Goal: Task Accomplishment & Management: Use online tool/utility

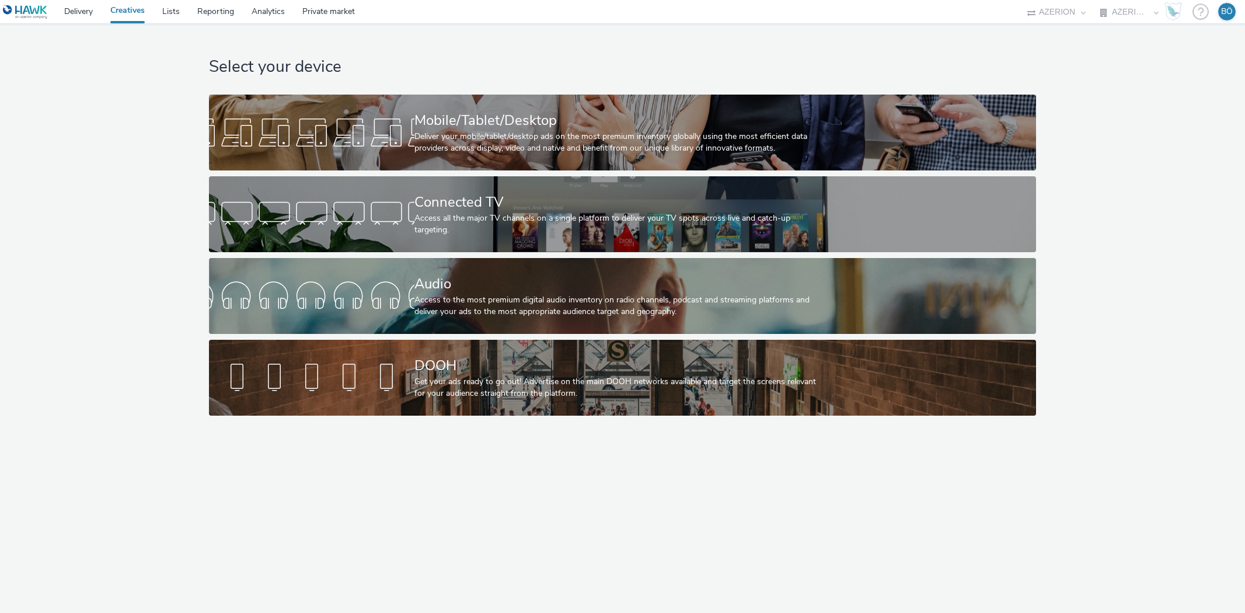
select select "ac009755-aa48-4799-8050-7a339a378eb8"
select select "a1f58486-1528-4f8c-8610-e1cdd7553bc1"
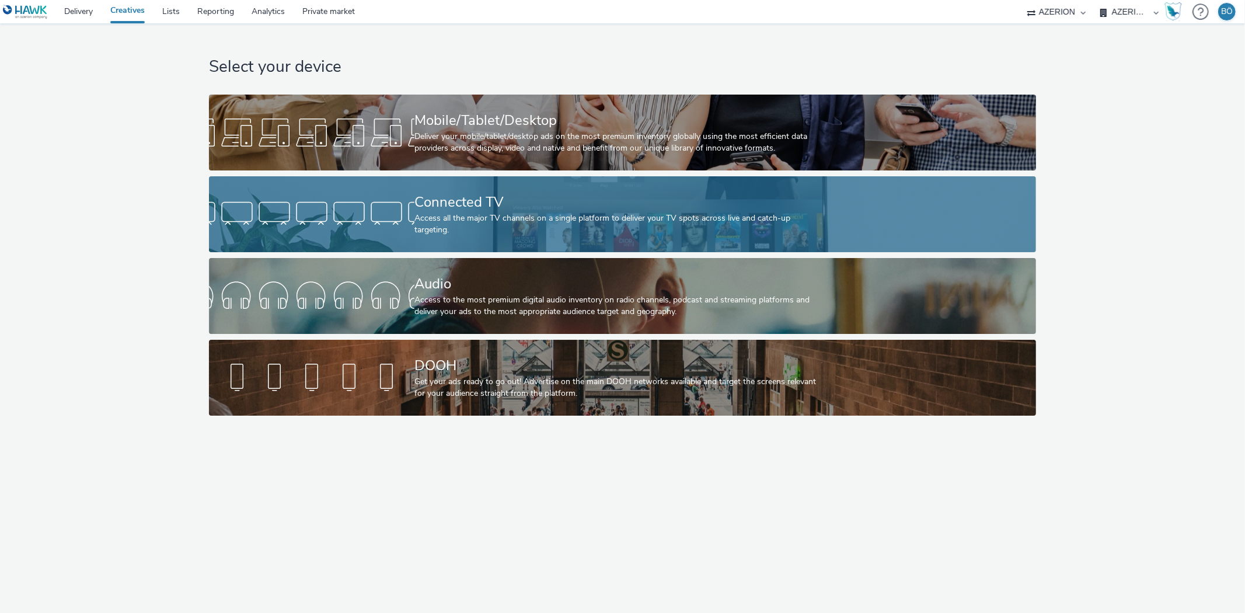
click at [508, 212] on div "Connected TV" at bounding box center [619, 202] width 411 height 20
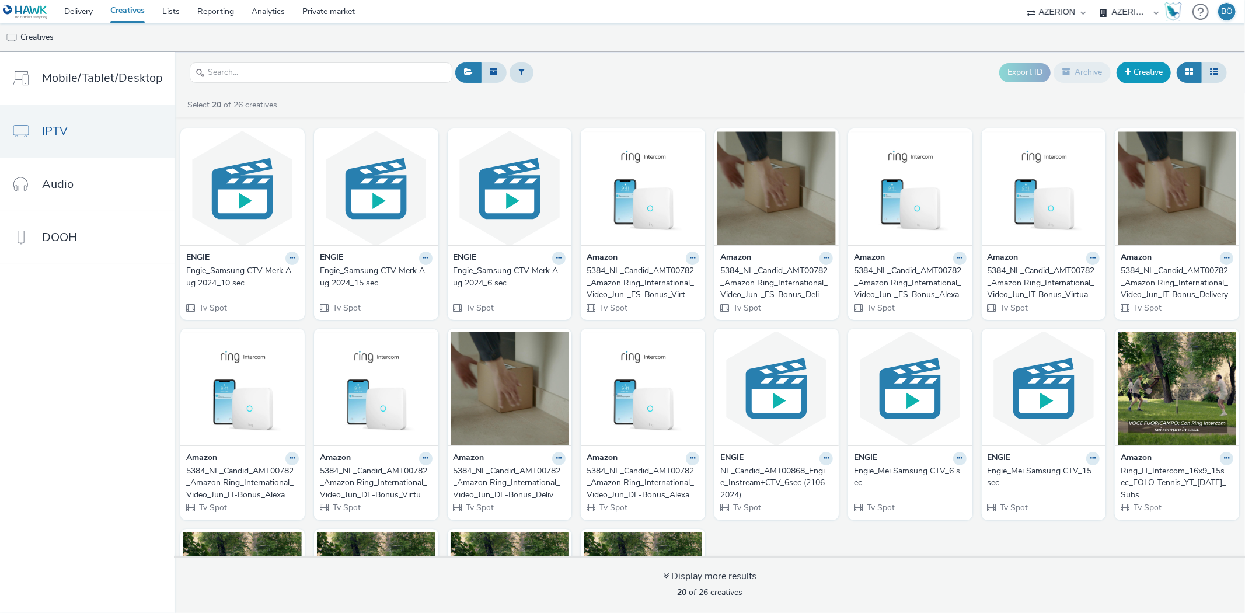
click at [1151, 71] on link "Creative" at bounding box center [1143, 72] width 54 height 21
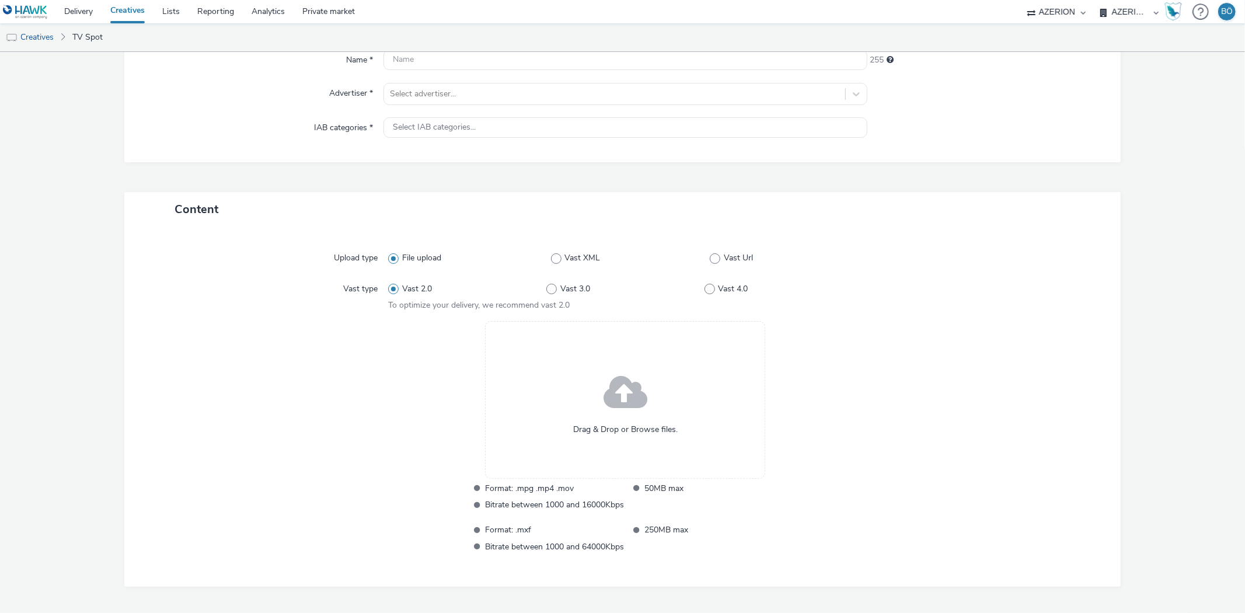
scroll to position [88, 0]
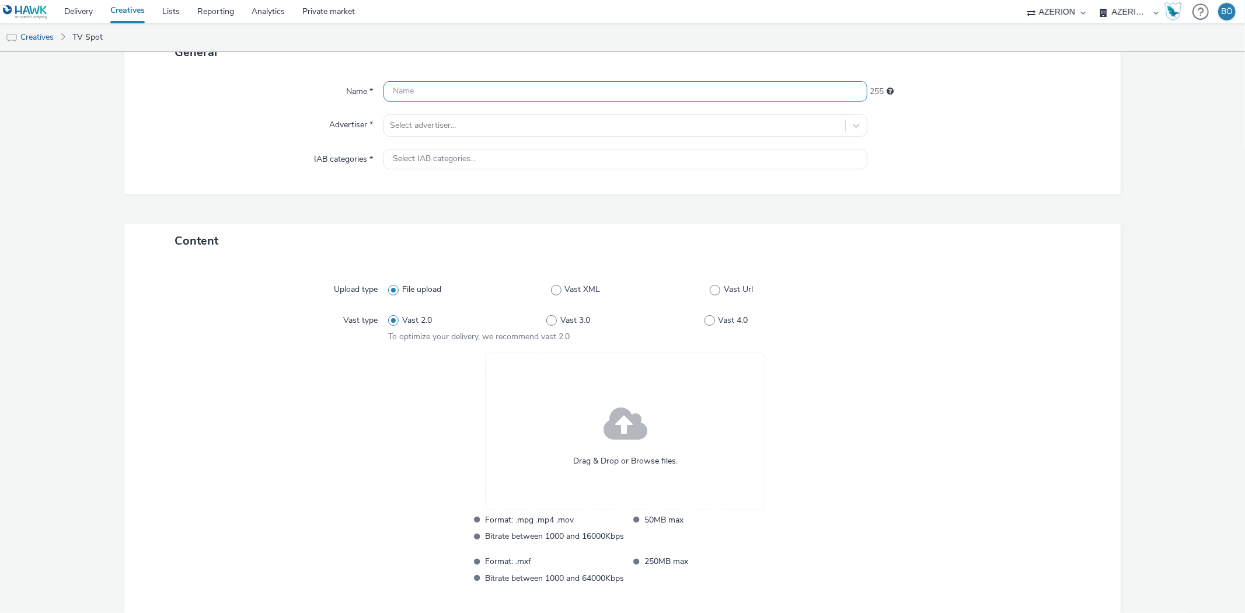
click at [439, 95] on input "text" at bounding box center [624, 91] width 483 height 20
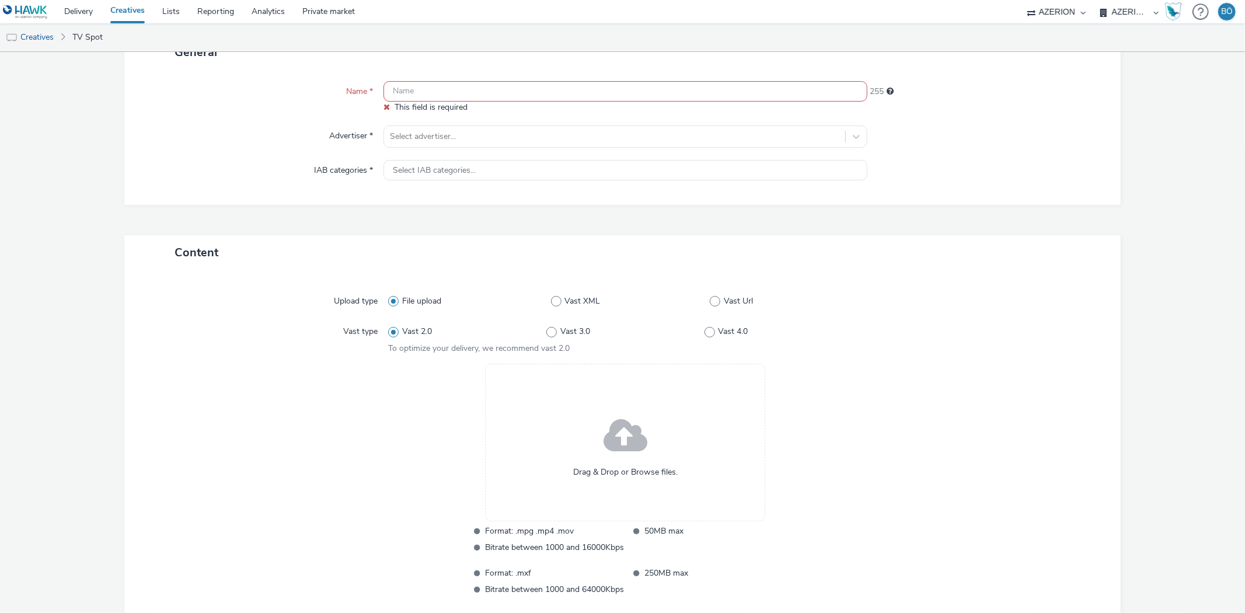
click at [440, 85] on input "text" at bounding box center [624, 91] width 483 height 20
paste input "5_G-Star_Anatomic_Bicycle_PAID - YouTube_15_16X9__OLV"
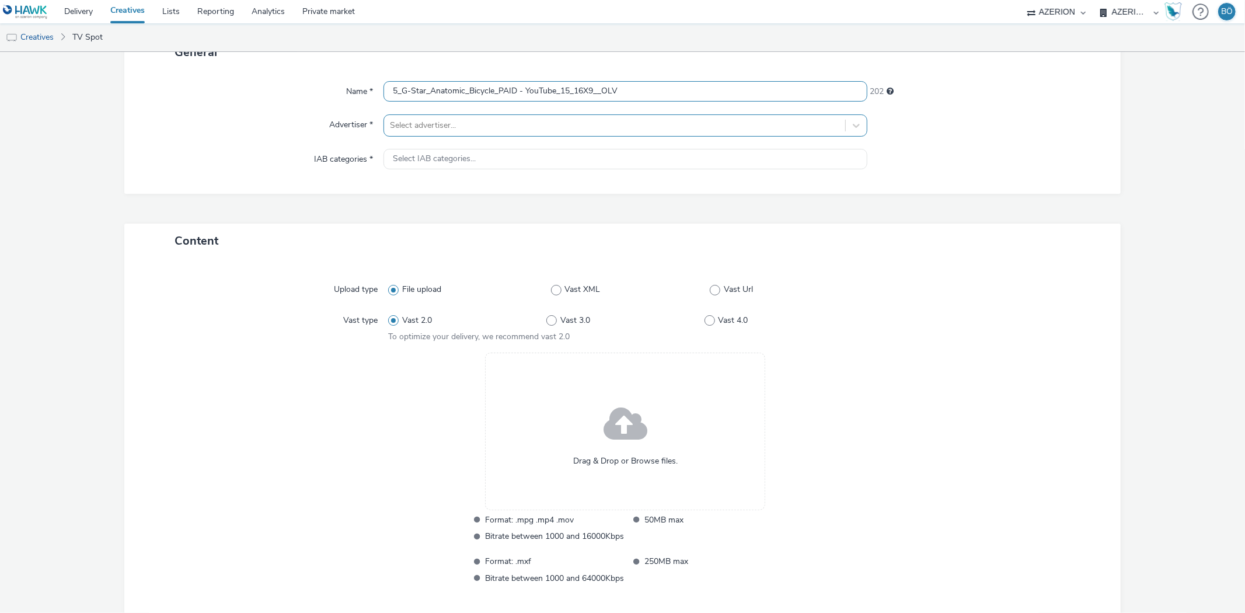
type input "5_G-Star_Anatomic_Bicycle_PAID - YouTube_15_16X9__OLV"
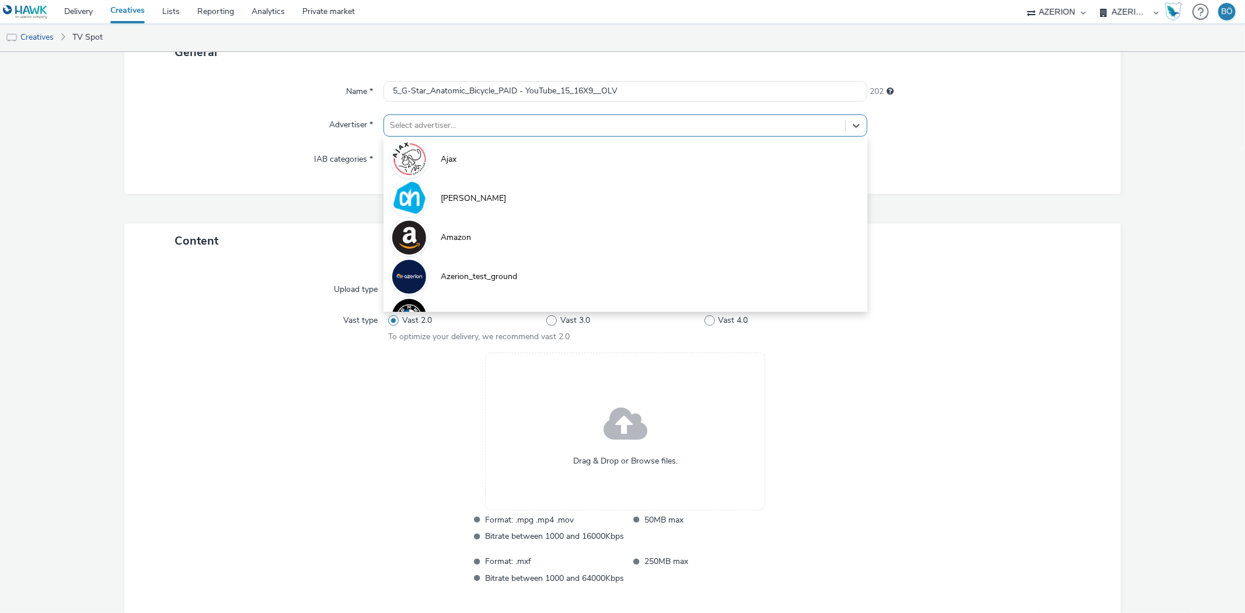
click at [440, 118] on div at bounding box center [614, 125] width 449 height 14
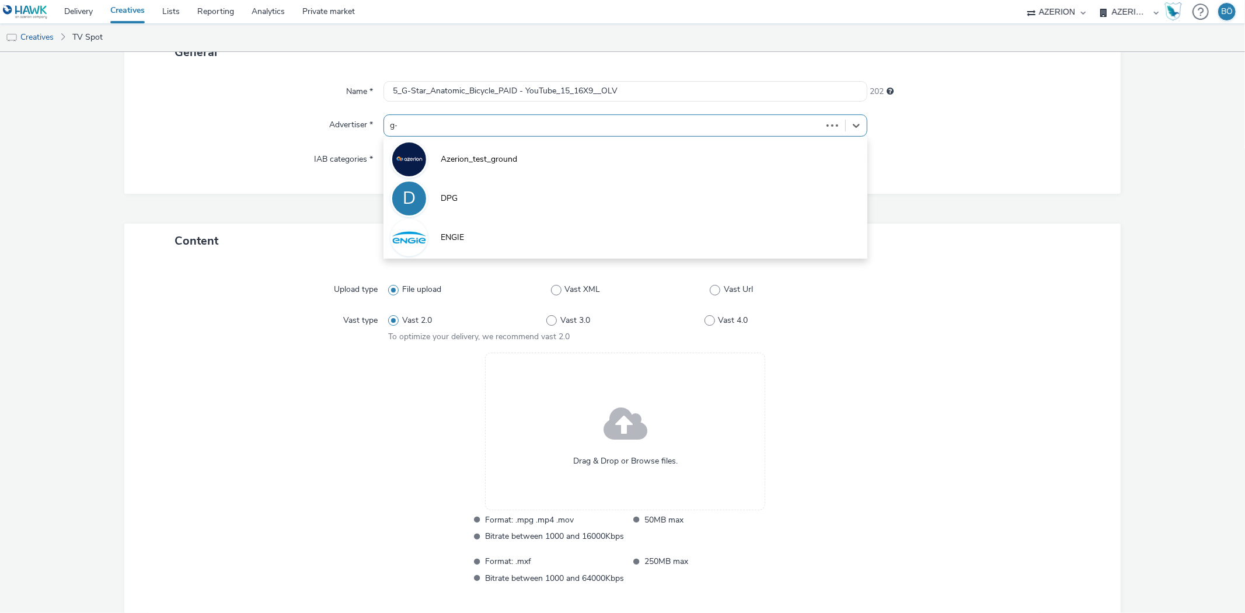
type input "g-s"
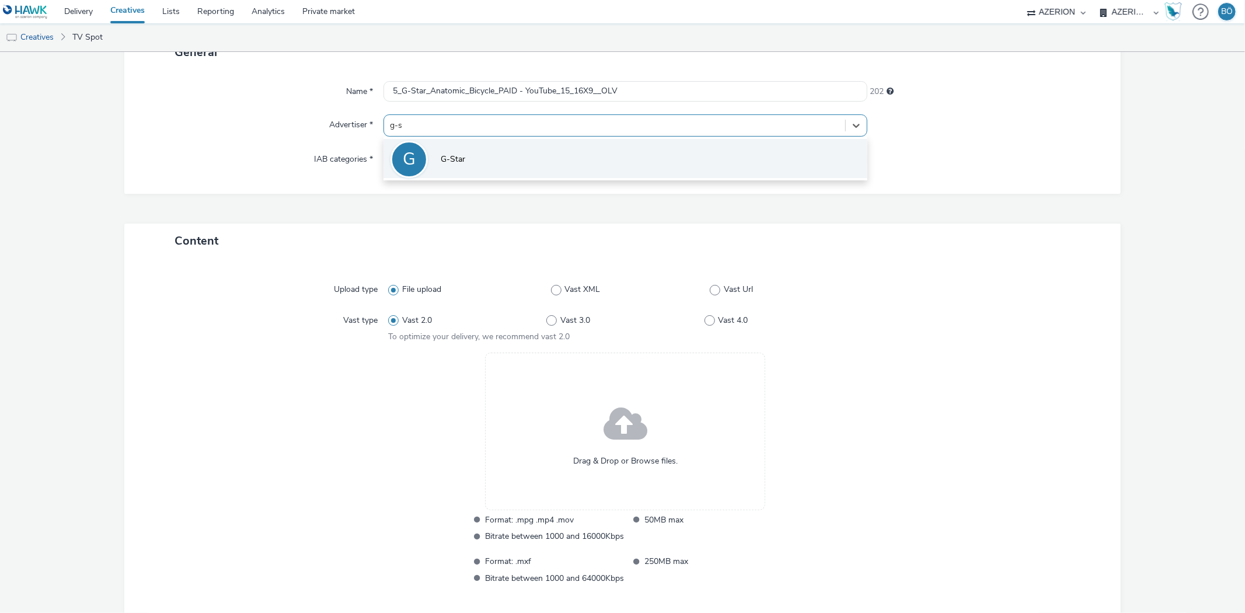
click at [458, 154] on span "G-Star" at bounding box center [453, 159] width 25 height 12
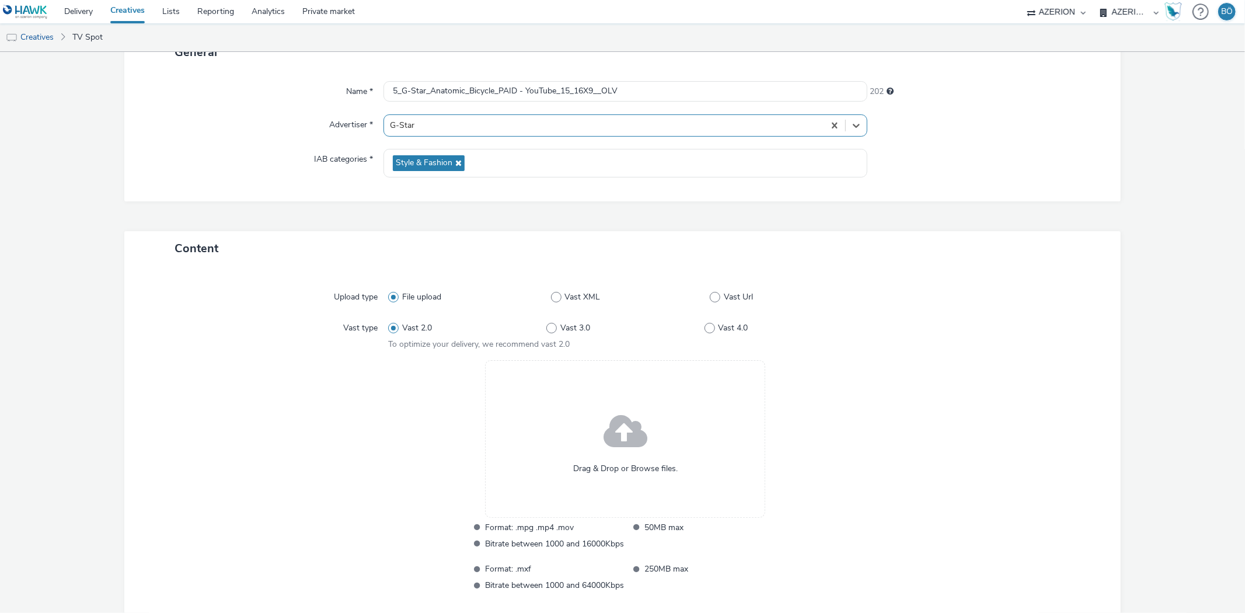
click at [615, 420] on span at bounding box center [625, 433] width 44 height 60
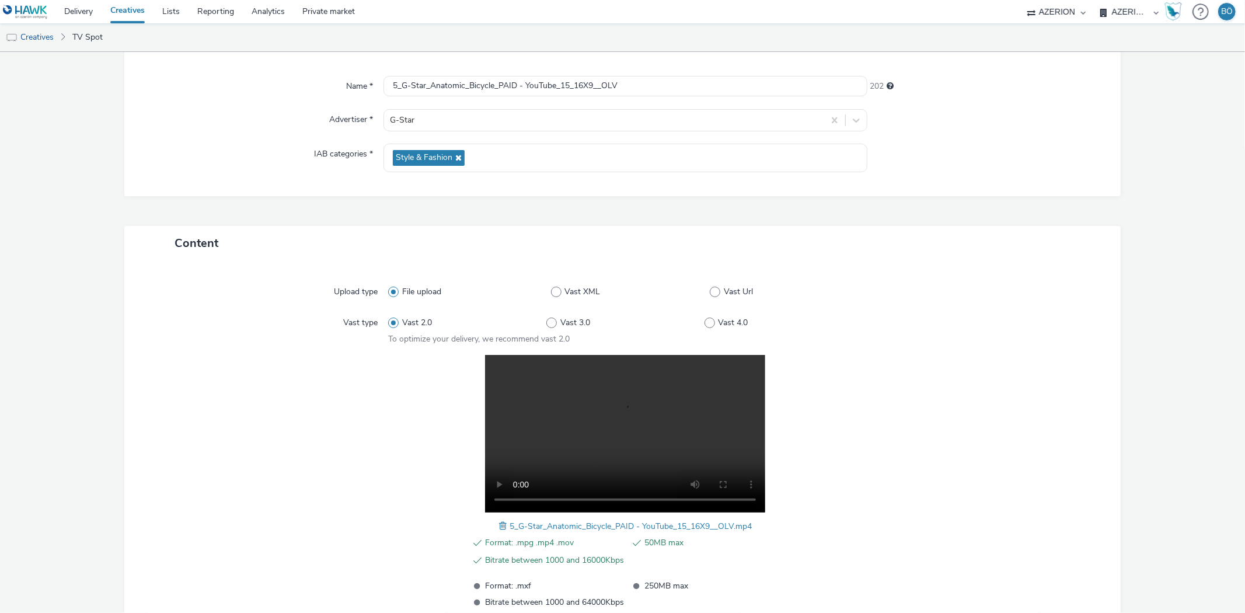
scroll to position [178, 0]
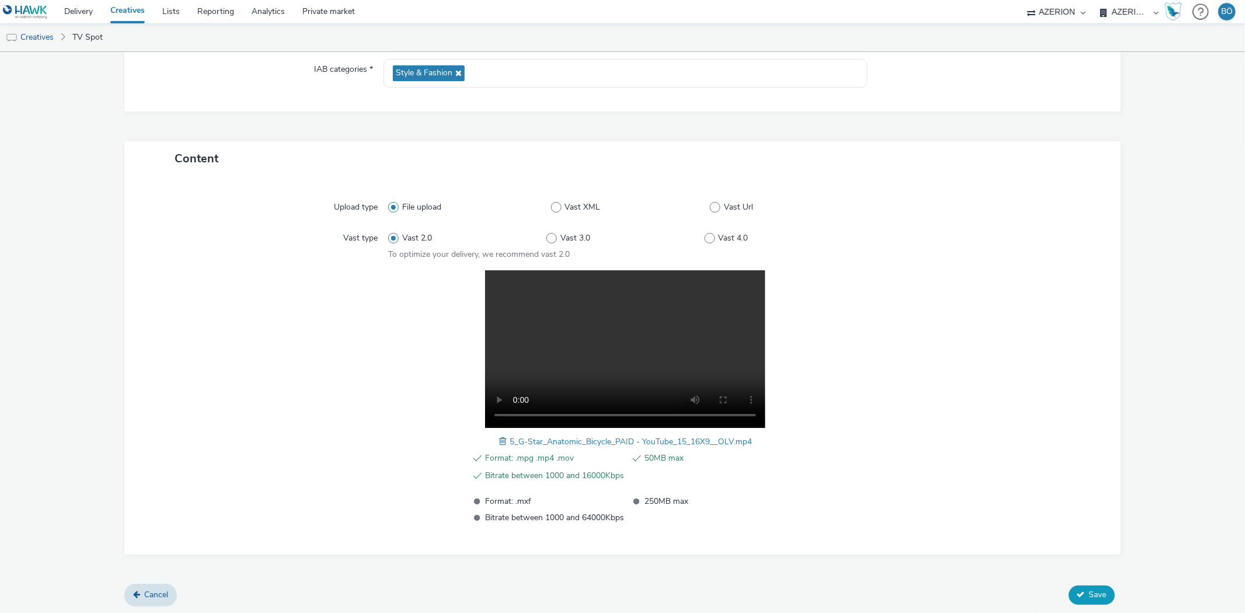
click at [1077, 592] on icon at bounding box center [1081, 594] width 8 height 8
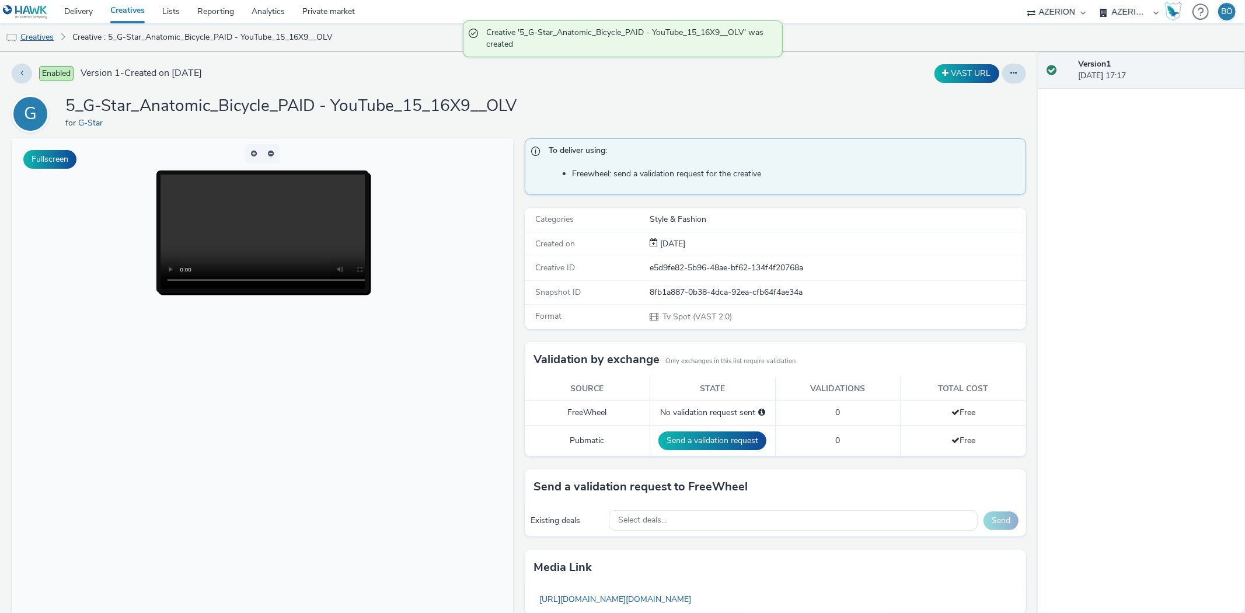
click at [50, 43] on link "Creatives" at bounding box center [30, 37] width 60 height 28
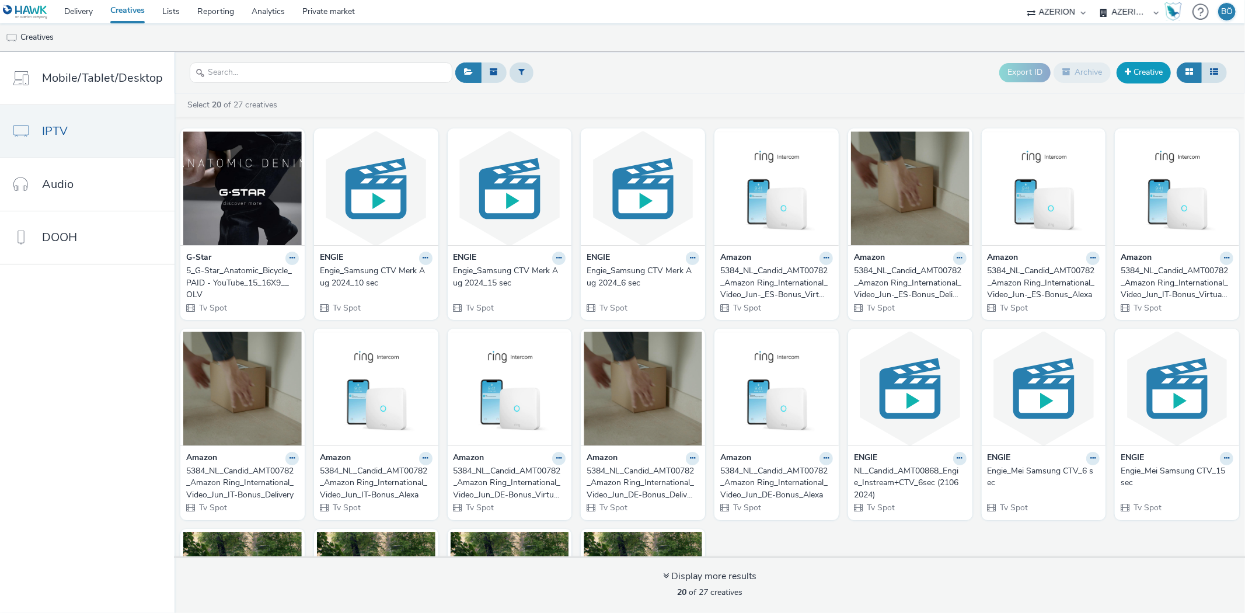
click at [1133, 68] on link "Creative" at bounding box center [1143, 72] width 54 height 21
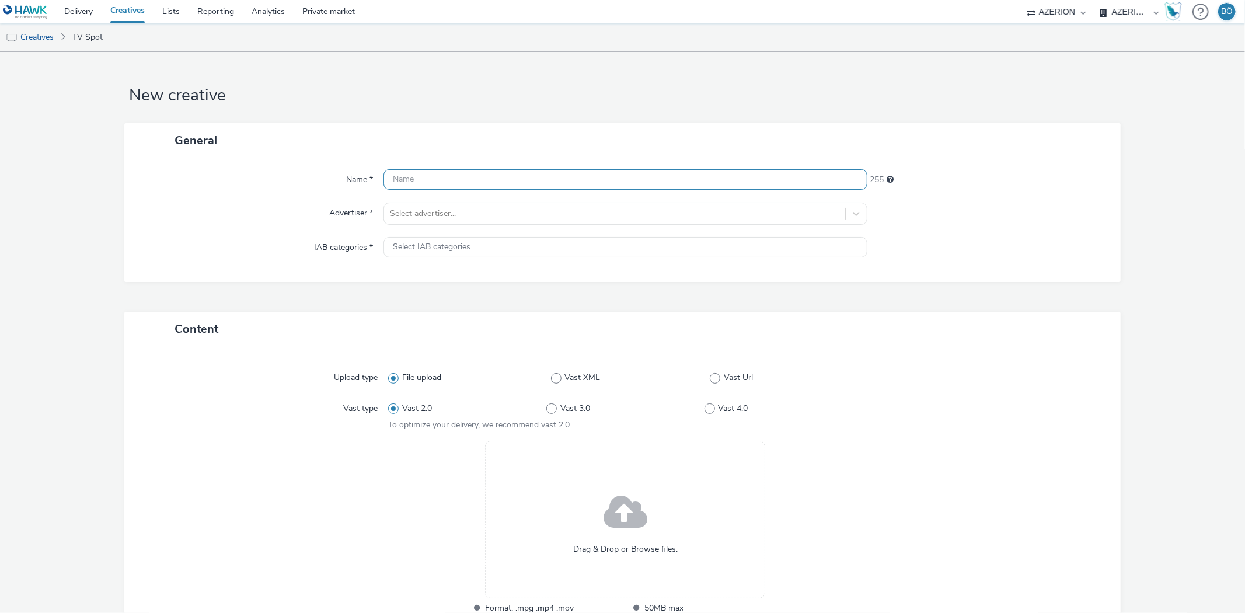
click at [467, 177] on input "text" at bounding box center [624, 179] width 483 height 20
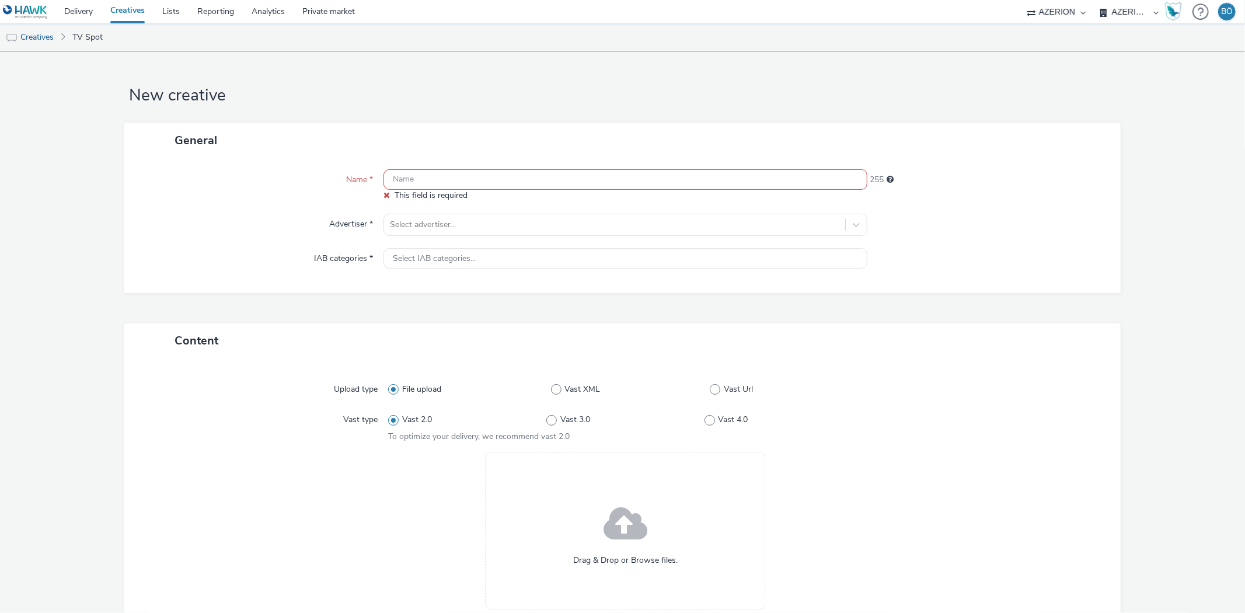
drag, startPoint x: 15, startPoint y: 259, endPoint x: 99, endPoint y: 231, distance: 88.8
click at [15, 259] on form "New creative General Name * This field is required 255 Advertiser * Select adve…" at bounding box center [622, 414] width 1245 height 725
click at [473, 172] on input "text" at bounding box center [624, 179] width 483 height 20
paste input "36_G-Star_Anatomic_Rings_PAID - YouTube_15_16X9__OLV"
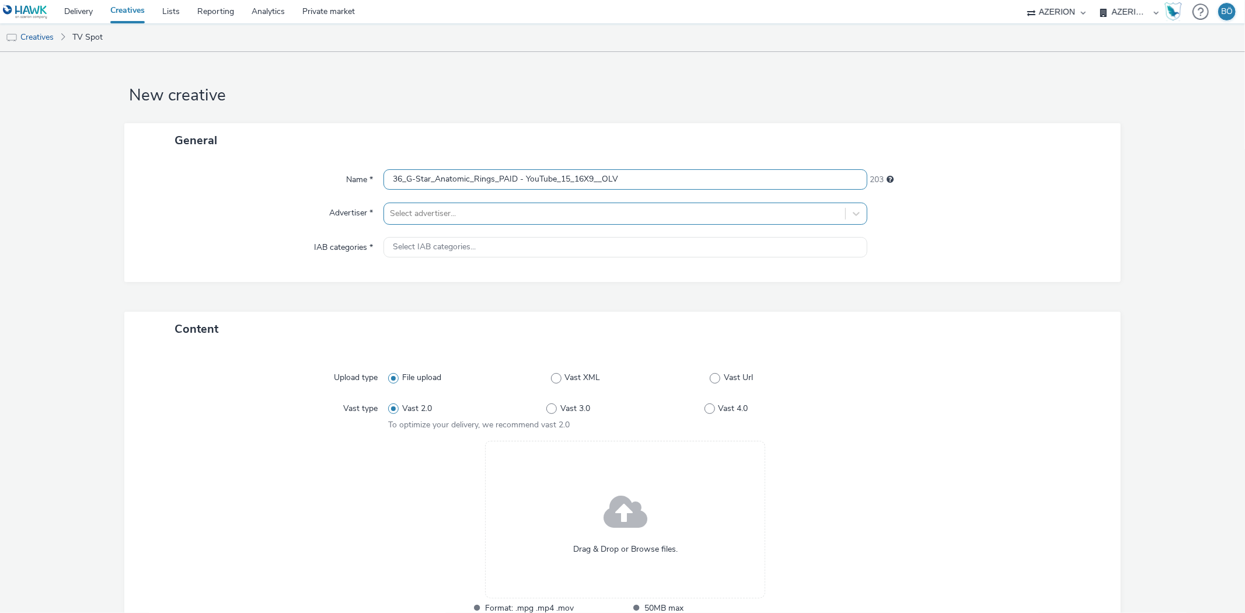
type input "36_G-Star_Anatomic_Rings_PAID - YouTube_15_16X9__OLV"
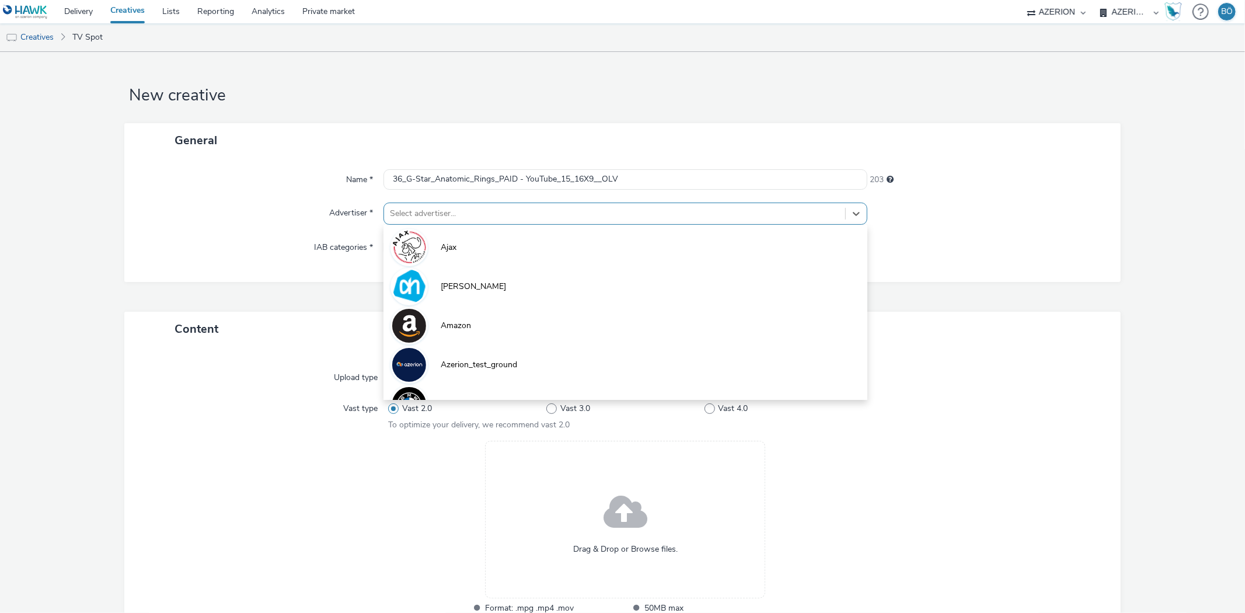
click at [428, 216] on div at bounding box center [614, 214] width 449 height 14
click at [179, 253] on div "IAB categories *" at bounding box center [259, 247] width 247 height 21
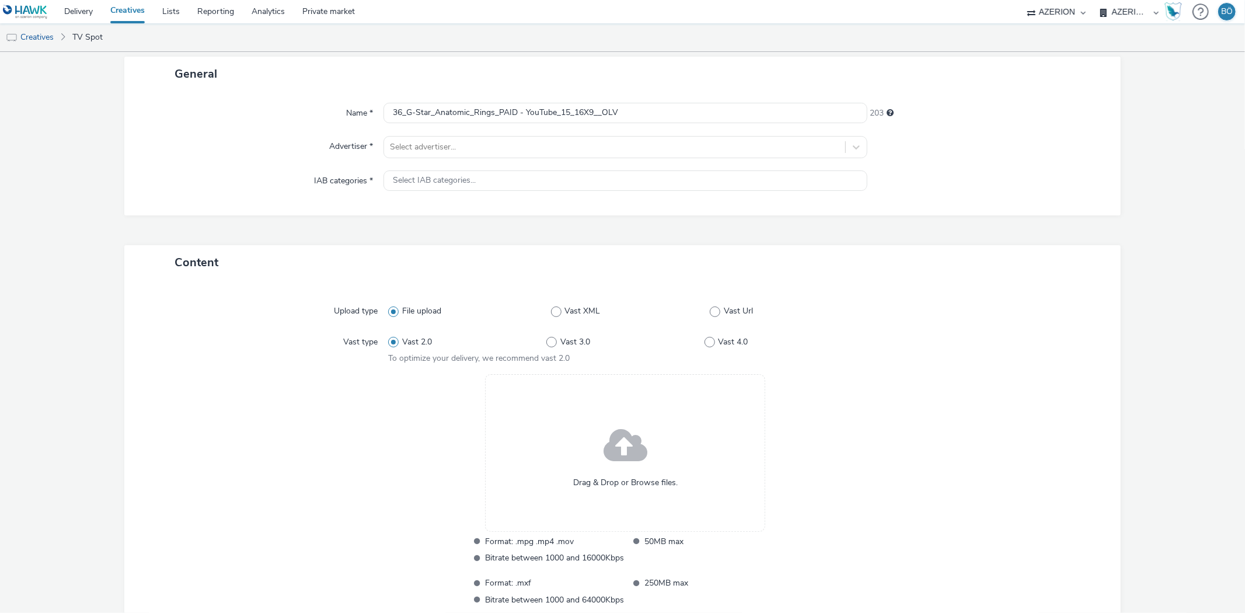
scroll to position [153, 0]
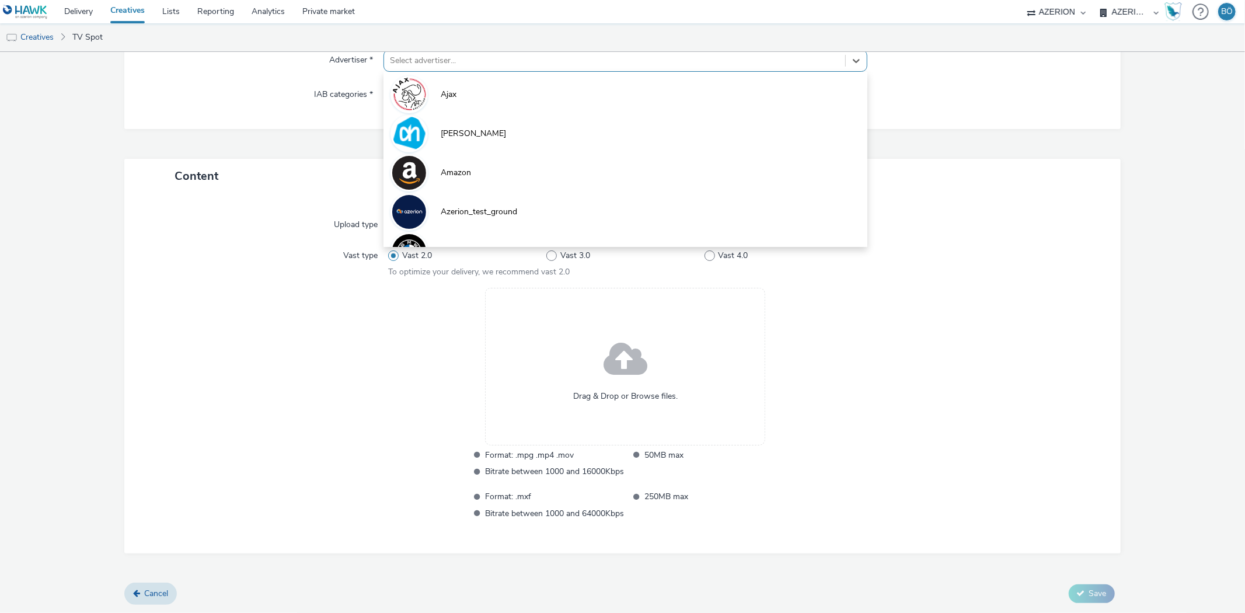
click at [445, 66] on div at bounding box center [614, 61] width 449 height 14
paste input "36_G-Star_Anatomic_Rings_PAID - YouTube_15_16X9__OLV"
type input "36_G-Star_Anatomic_Rings_PAID - YouTube_15_16X9__OLV"
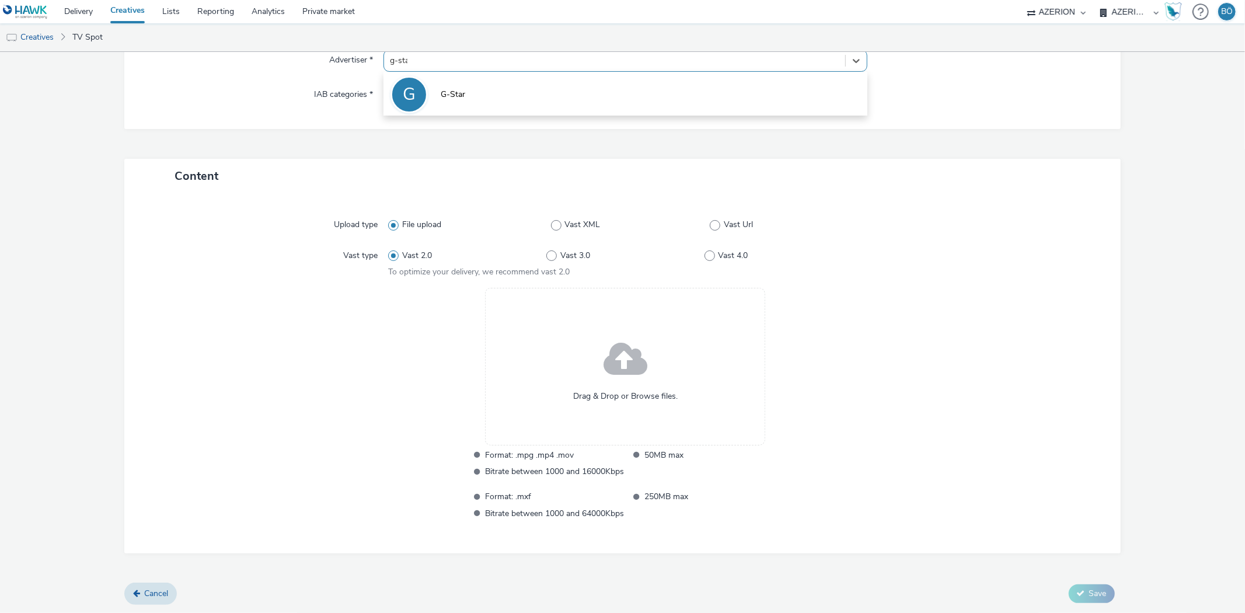
type input "g-star"
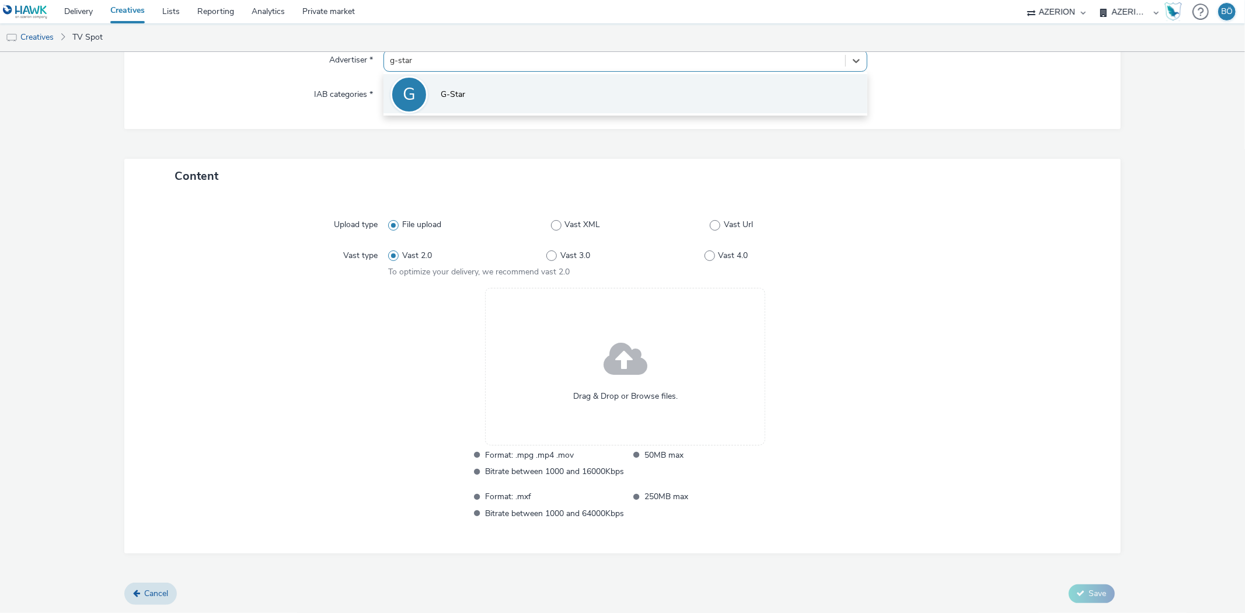
click at [403, 90] on div "G" at bounding box center [409, 94] width 13 height 33
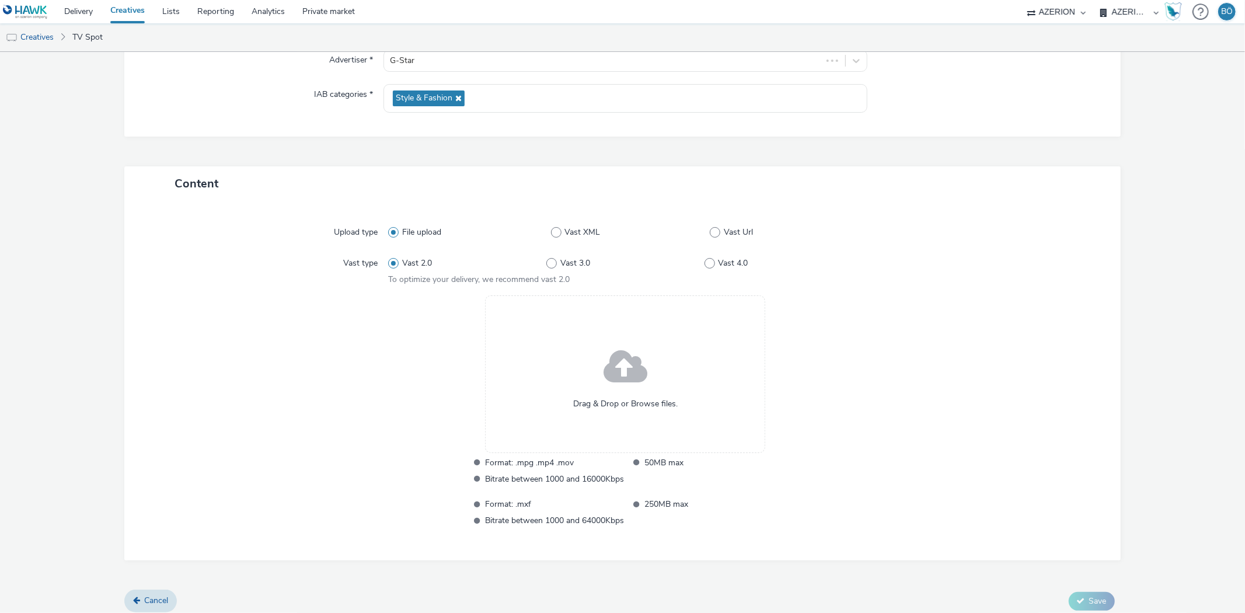
click at [543, 364] on div "Drag & Drop or Browse files." at bounding box center [625, 374] width 280 height 158
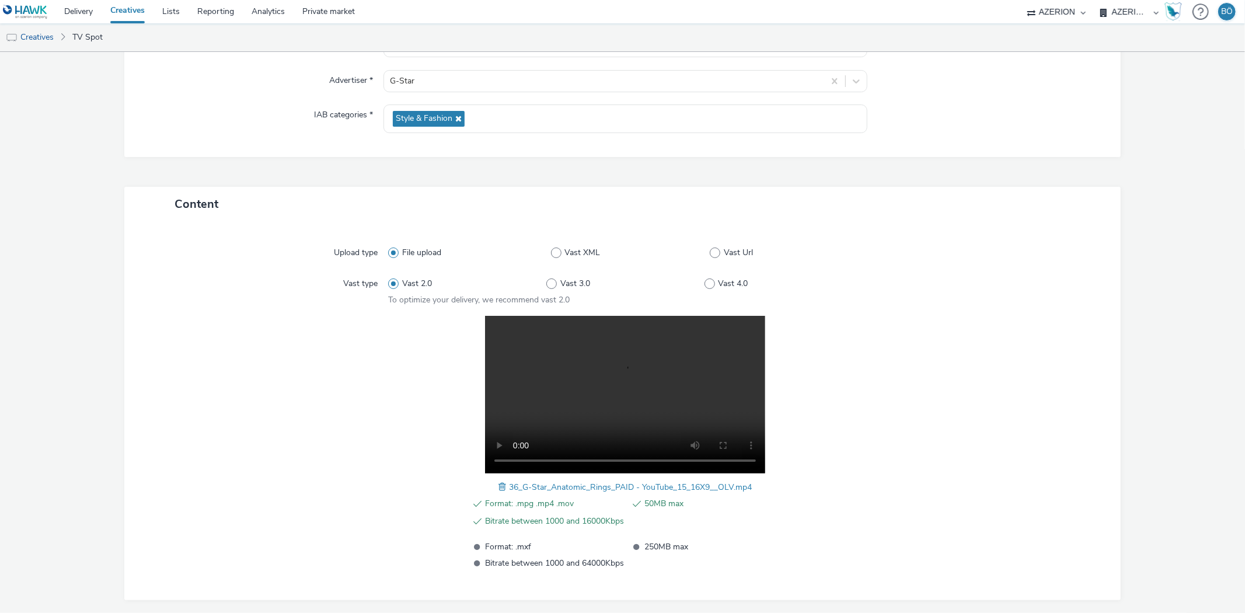
scroll to position [178, 0]
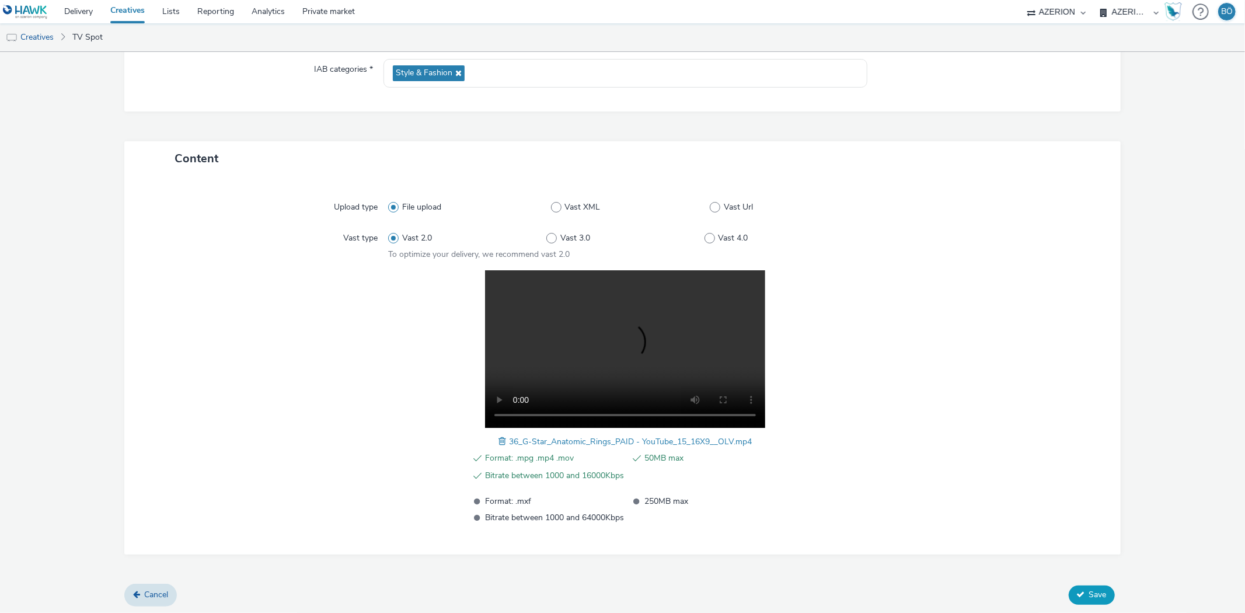
click at [1077, 587] on button "Save" at bounding box center [1092, 594] width 46 height 19
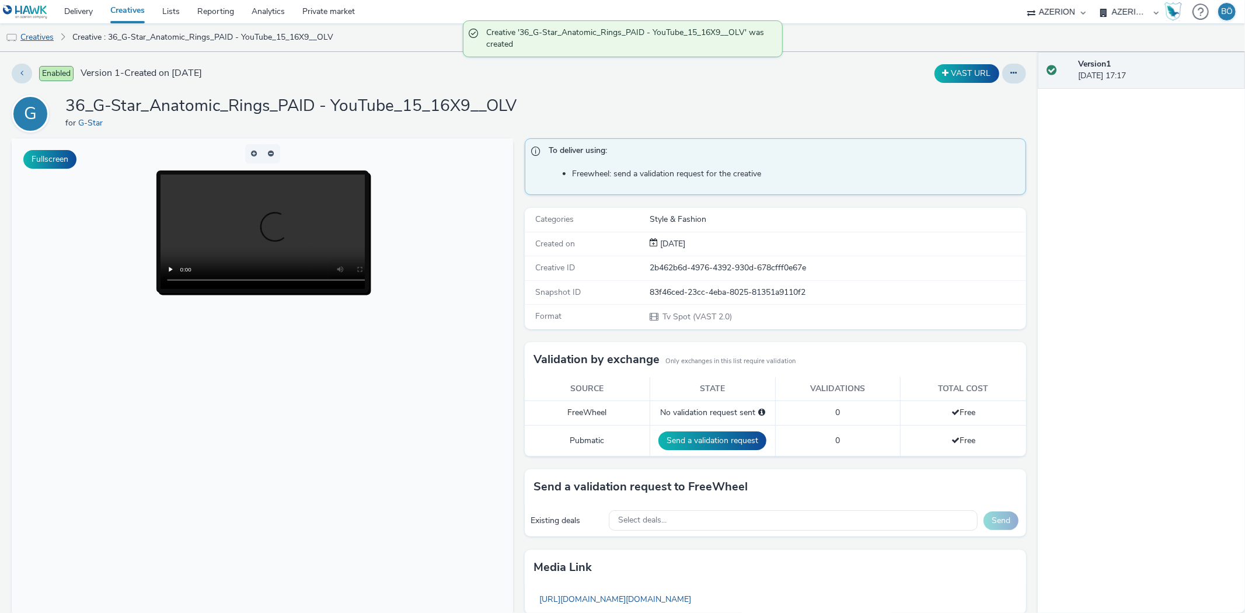
click at [37, 37] on link "Creatives" at bounding box center [30, 37] width 60 height 28
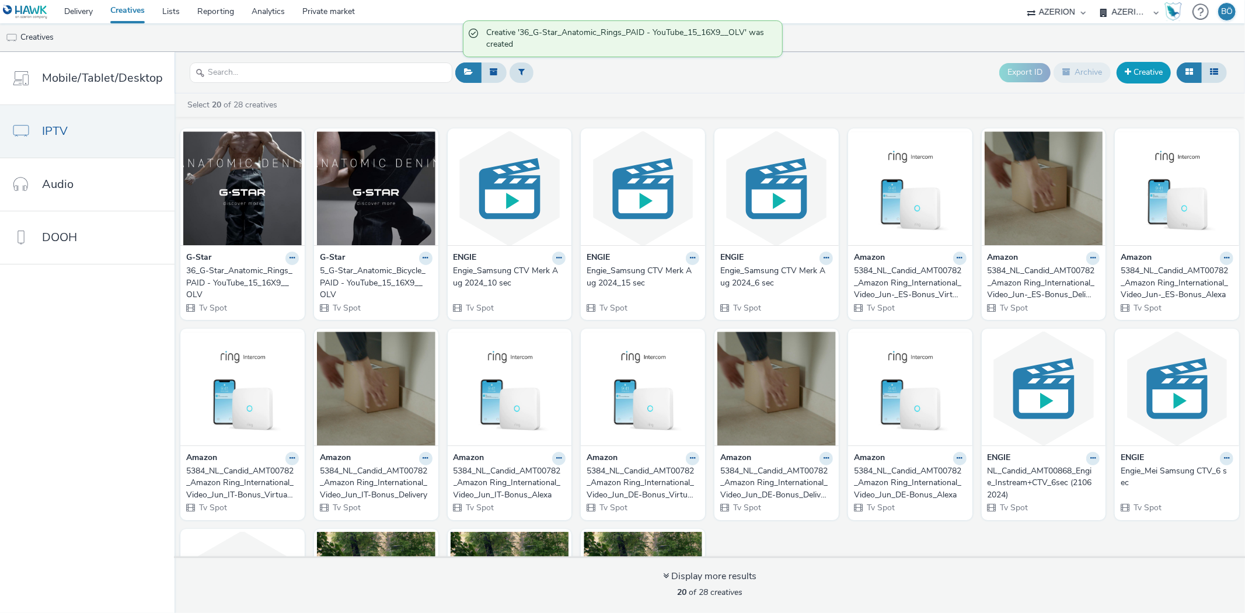
click at [1134, 80] on link "Creative" at bounding box center [1143, 72] width 54 height 21
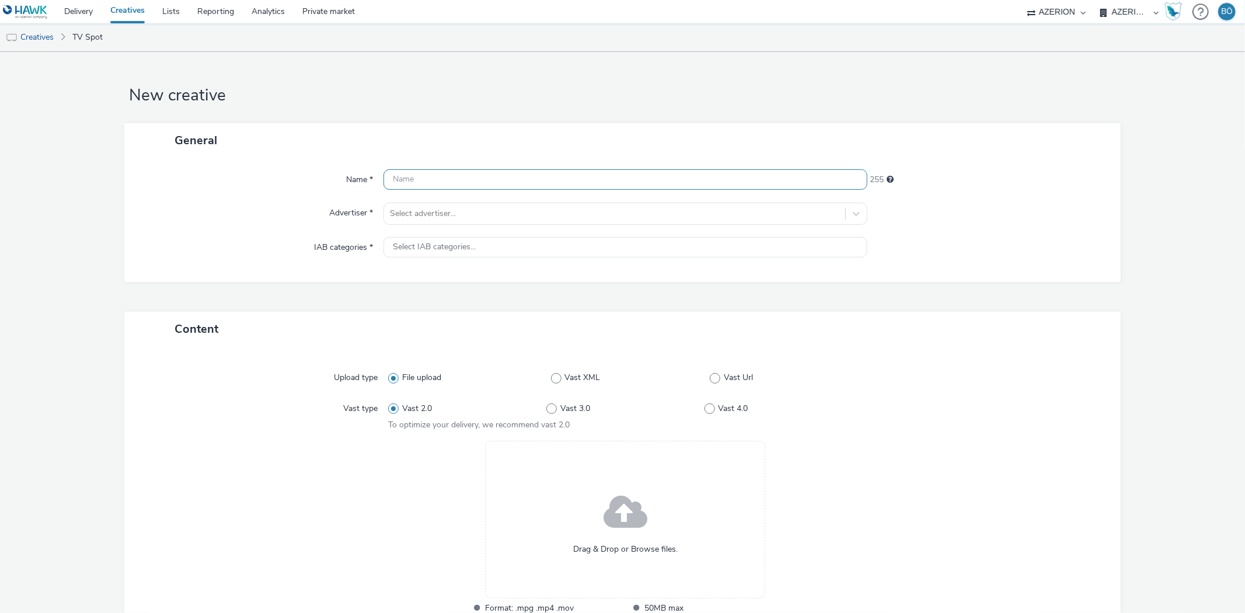
click at [458, 176] on input "text" at bounding box center [624, 179] width 483 height 20
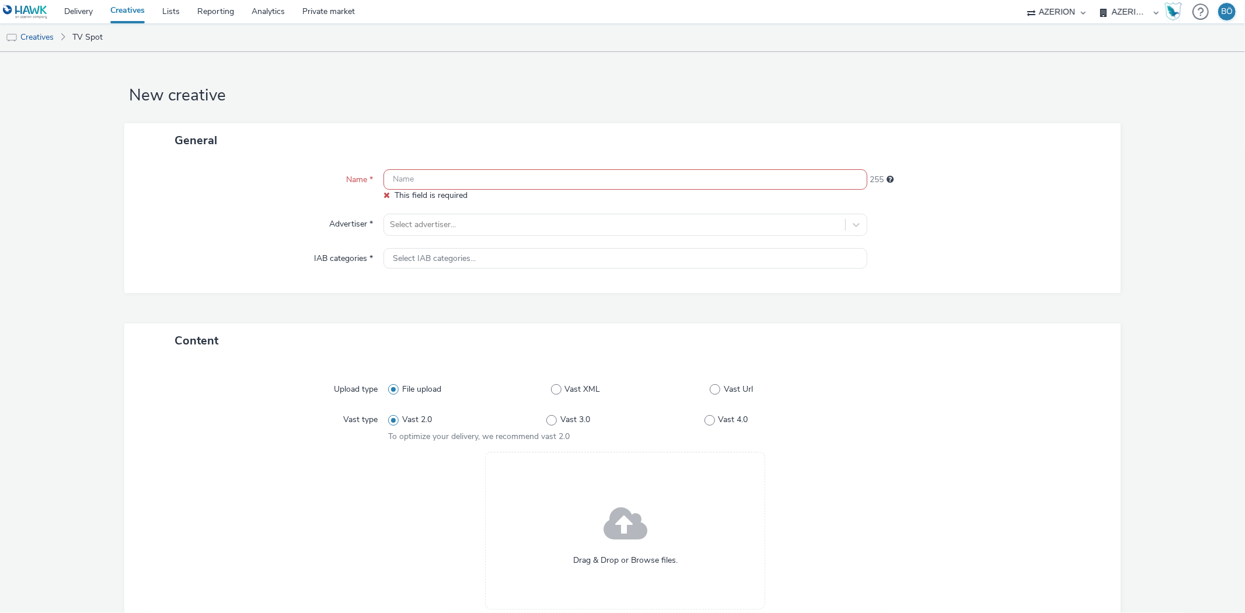
drag, startPoint x: 466, startPoint y: 44, endPoint x: 428, endPoint y: 160, distance: 121.4
click at [466, 44] on ul "Creatives TV Spot" at bounding box center [622, 37] width 1245 height 28
click at [434, 181] on input "text" at bounding box center [624, 179] width 483 height 20
paste input "67_G-Star_Anatomic_Bars_PAID - YouTube_15_16X9__OLV"
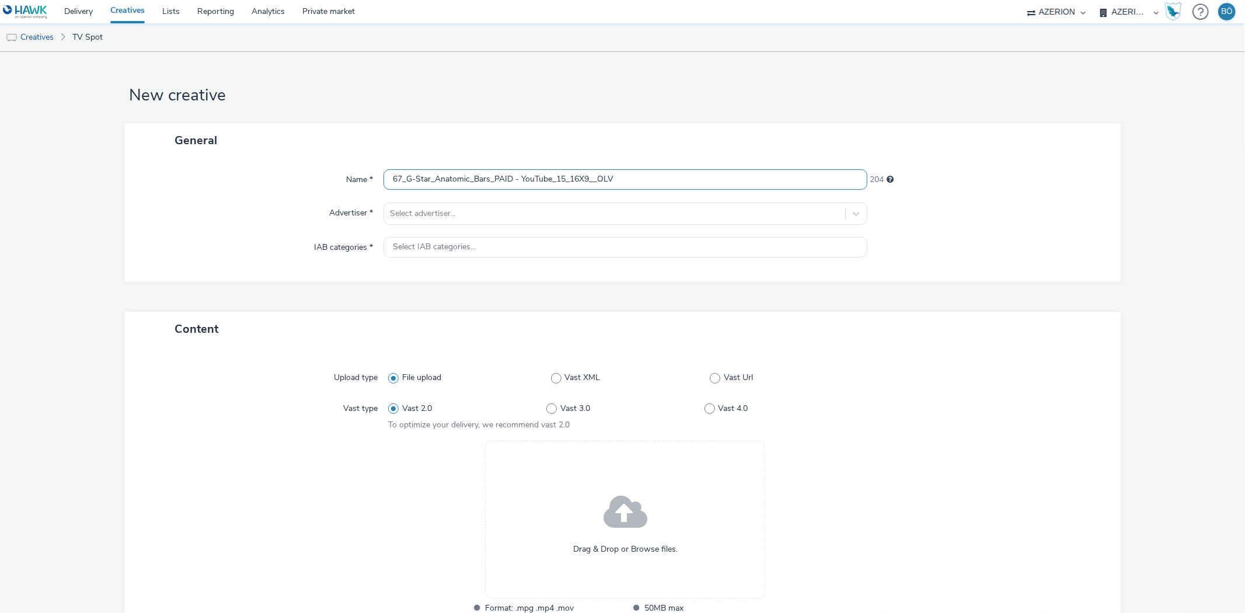
type input "67_G-Star_Anatomic_Bars_PAID - YouTube_15_16X9__OLV"
click at [432, 230] on div "Name * 67_G-Star_Anatomic_Bars_PAID - YouTube_15_16X9__OLV 204 Advertiser * Sel…" at bounding box center [622, 220] width 996 height 124
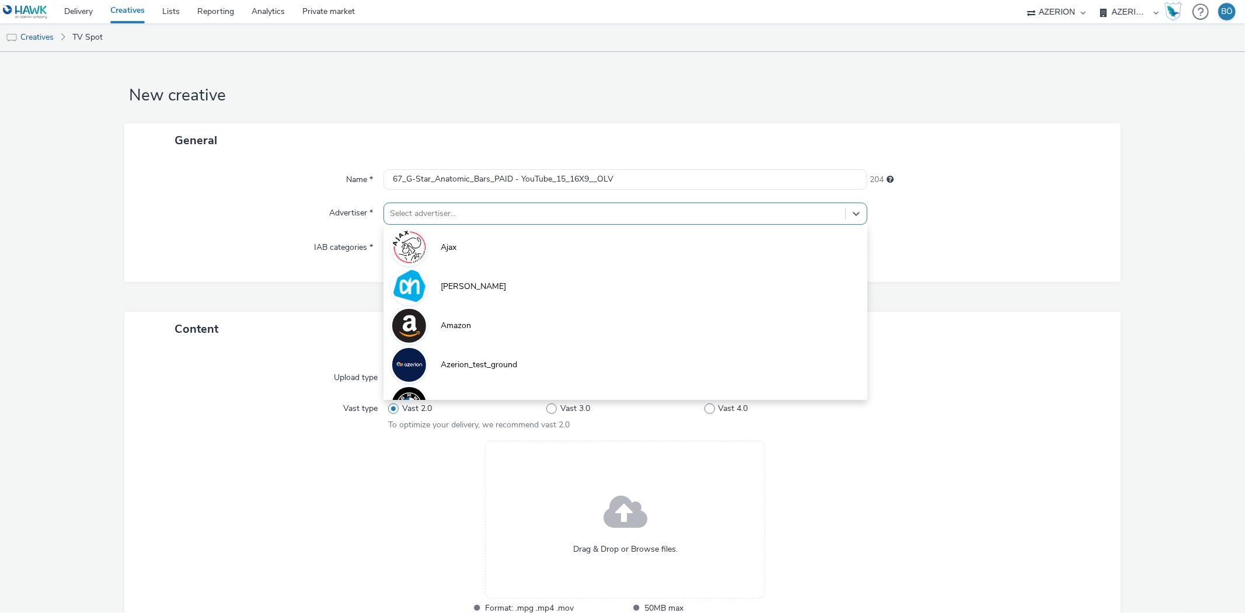
click at [431, 222] on div "Select advertiser..." at bounding box center [614, 213] width 460 height 19
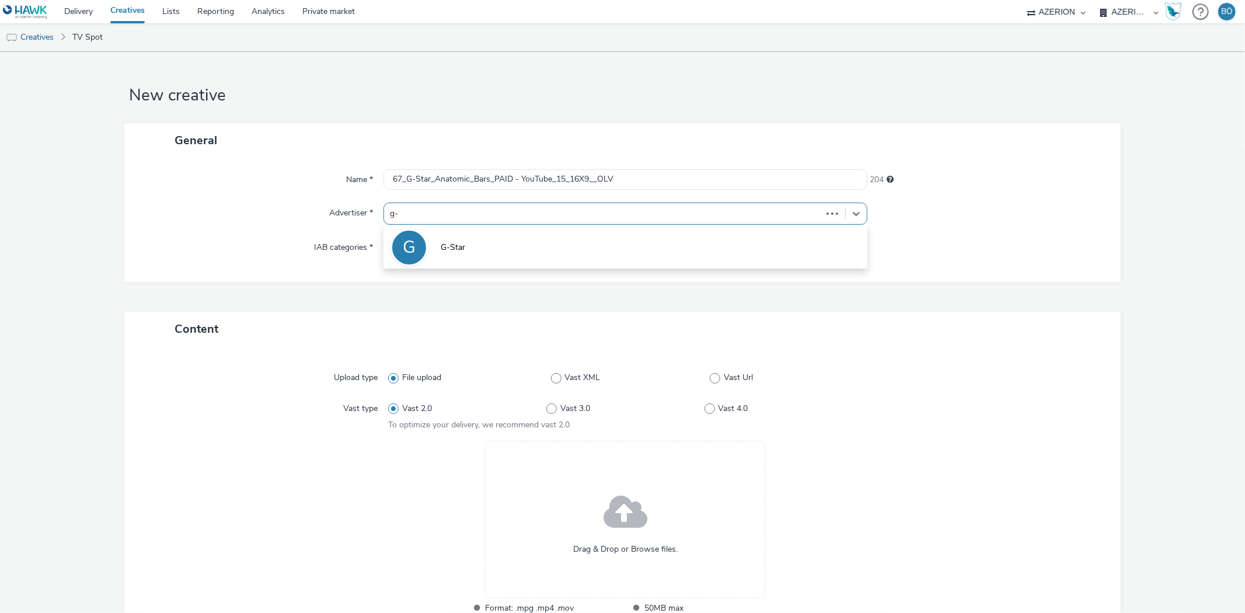
type input "g-s"
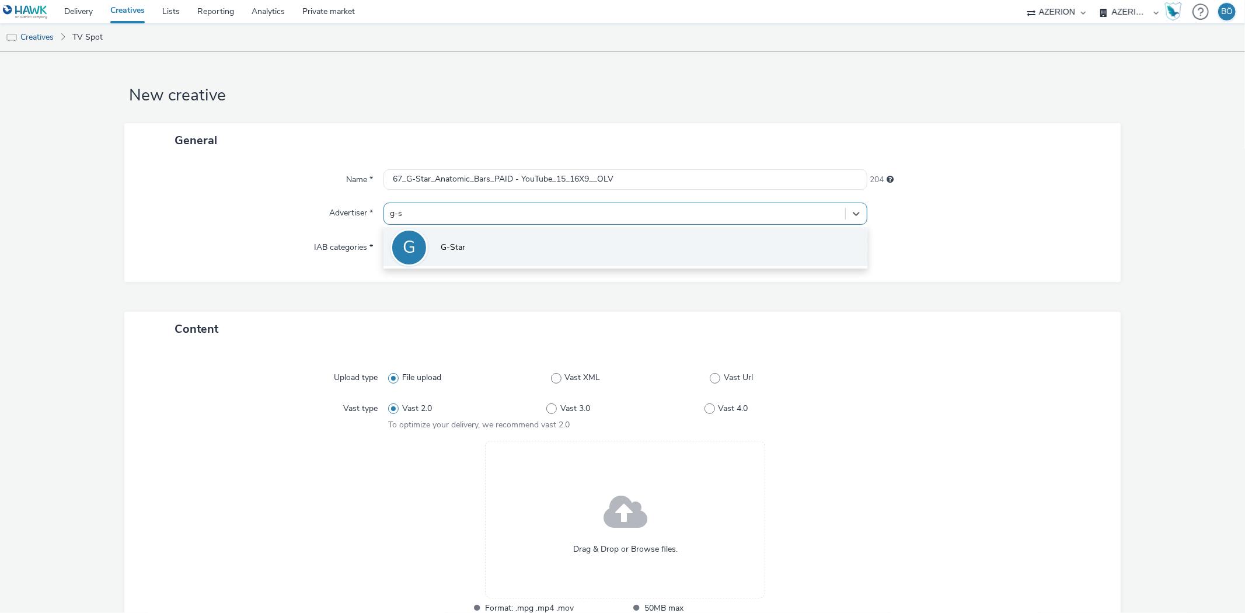
click at [421, 235] on li "G G-Star" at bounding box center [624, 246] width 483 height 39
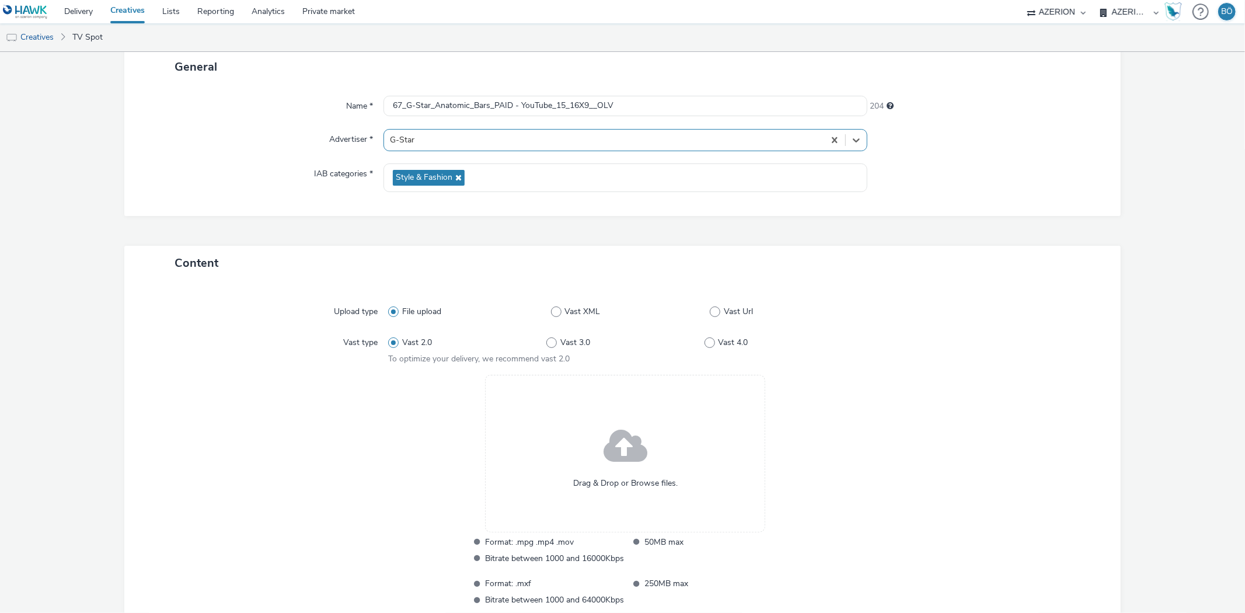
scroll to position [160, 0]
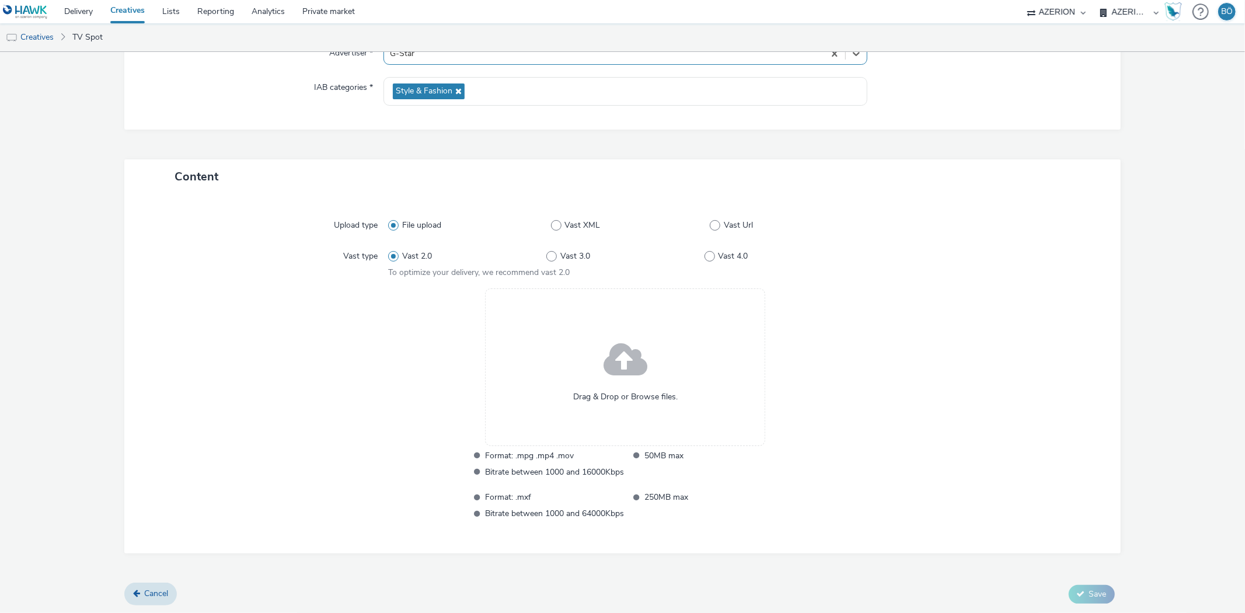
click at [580, 386] on div "Drag & Drop or Browse files." at bounding box center [625, 367] width 280 height 158
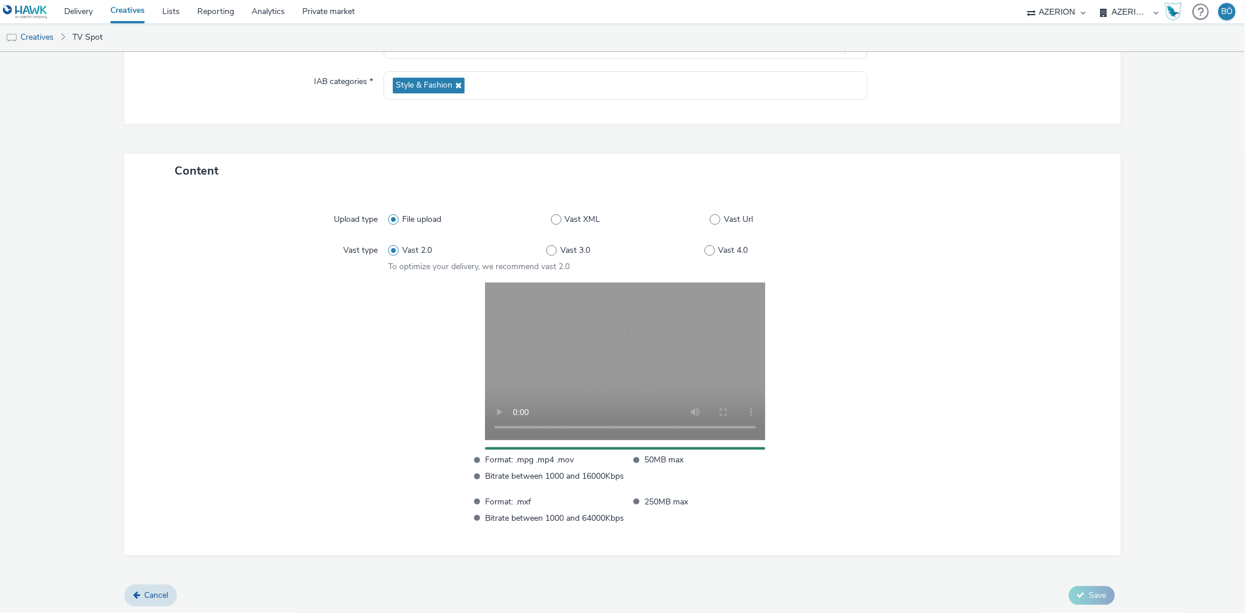
scroll to position [167, 0]
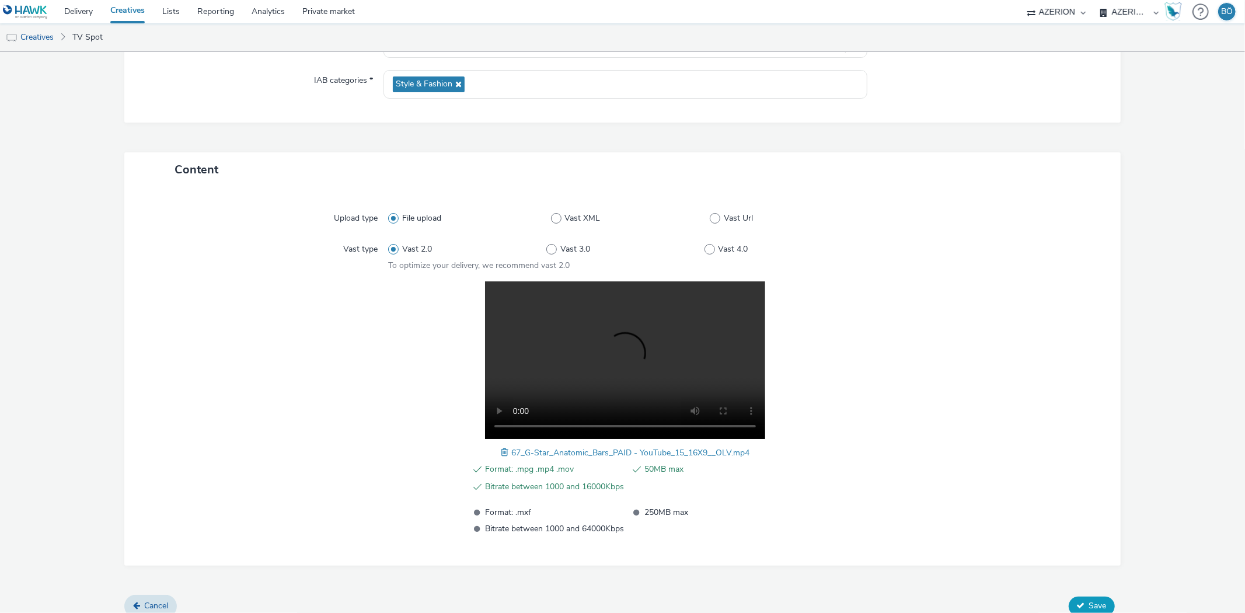
click at [1086, 596] on button "Save" at bounding box center [1092, 605] width 46 height 19
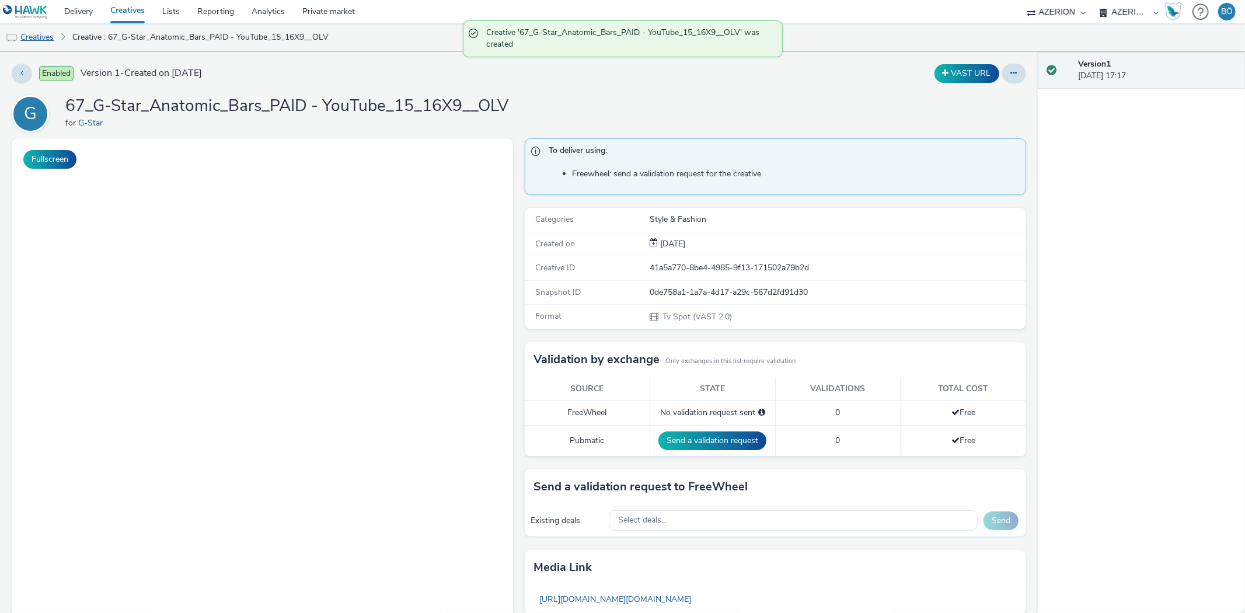
click at [25, 33] on link "Creatives" at bounding box center [30, 37] width 60 height 28
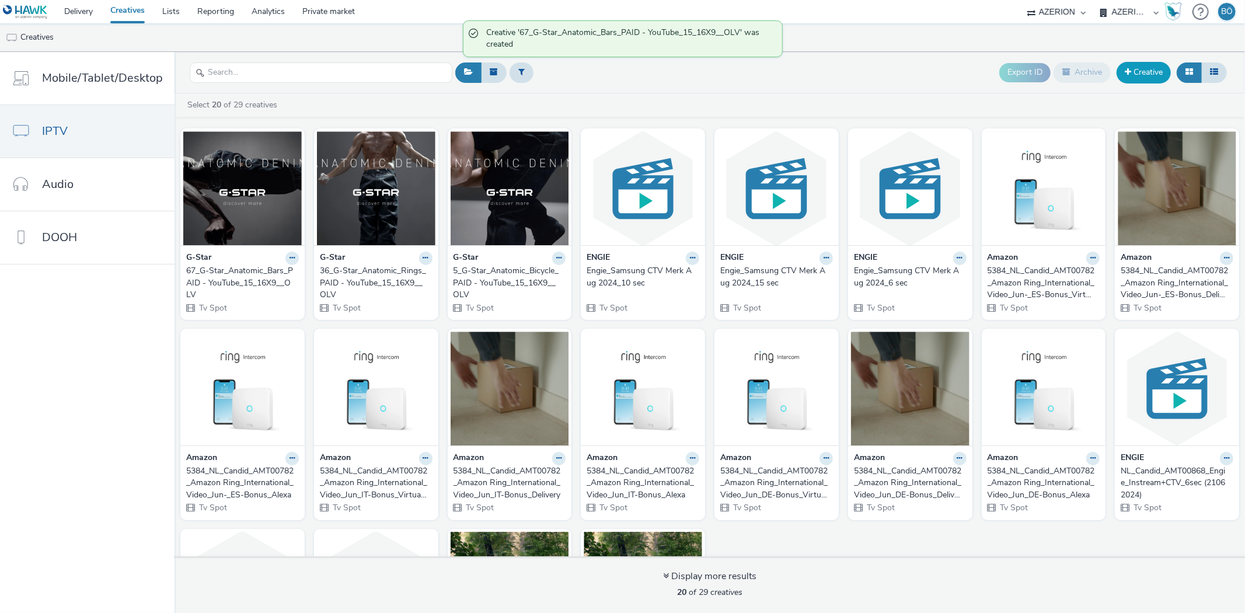
click at [1133, 72] on link "Creative" at bounding box center [1143, 72] width 54 height 21
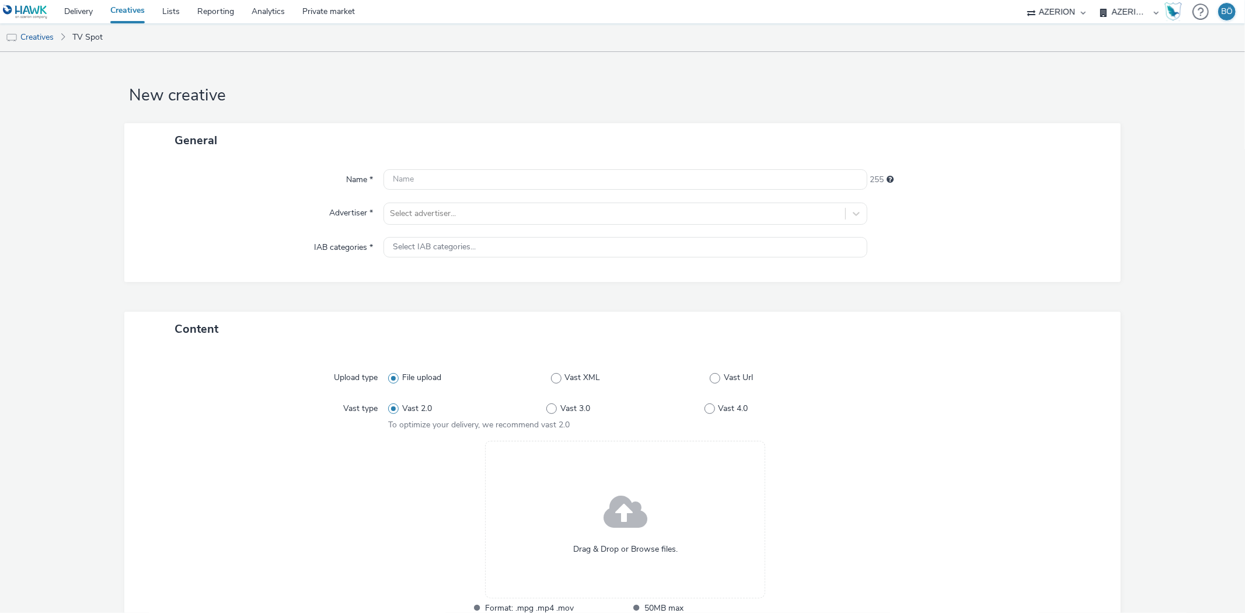
drag, startPoint x: 438, startPoint y: 67, endPoint x: 438, endPoint y: 76, distance: 8.8
click at [438, 67] on form "New creative General Name * 255 Advertiser * Select advertiser... IAB categorie…" at bounding box center [622, 409] width 1245 height 714
click at [455, 186] on input "text" at bounding box center [624, 179] width 483 height 20
paste input "98_G-Star_Anatomic_Pole_PAID - YouTube_15_16X9__OLV"
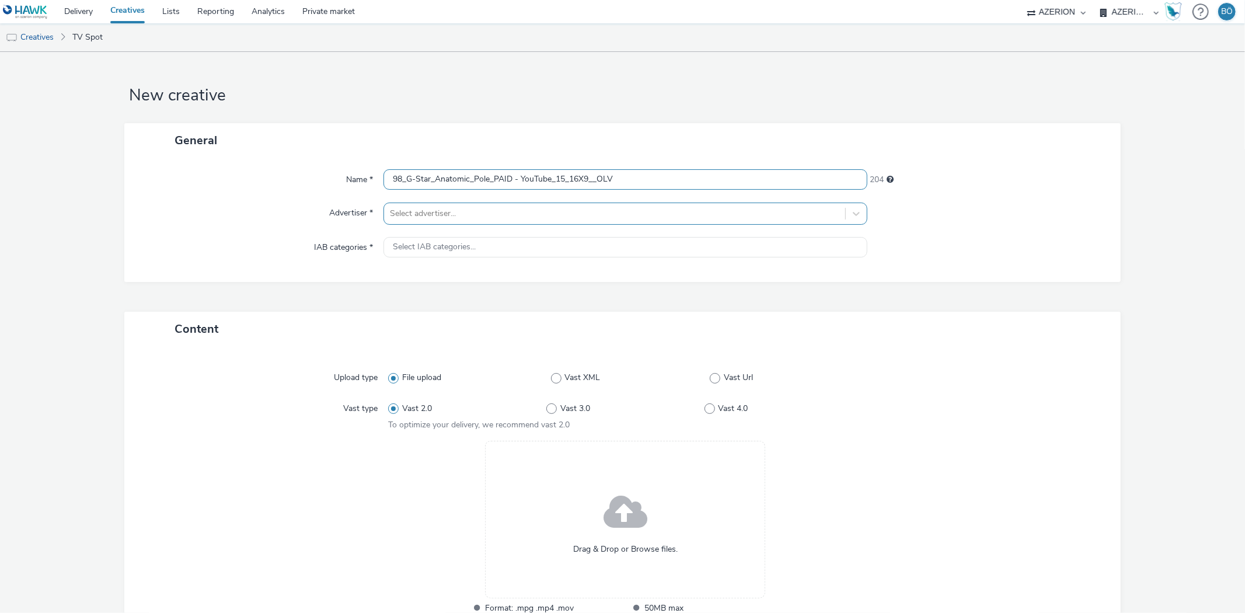
type input "98_G-Star_Anatomic_Pole_PAID - YouTube_15_16X9__OLV"
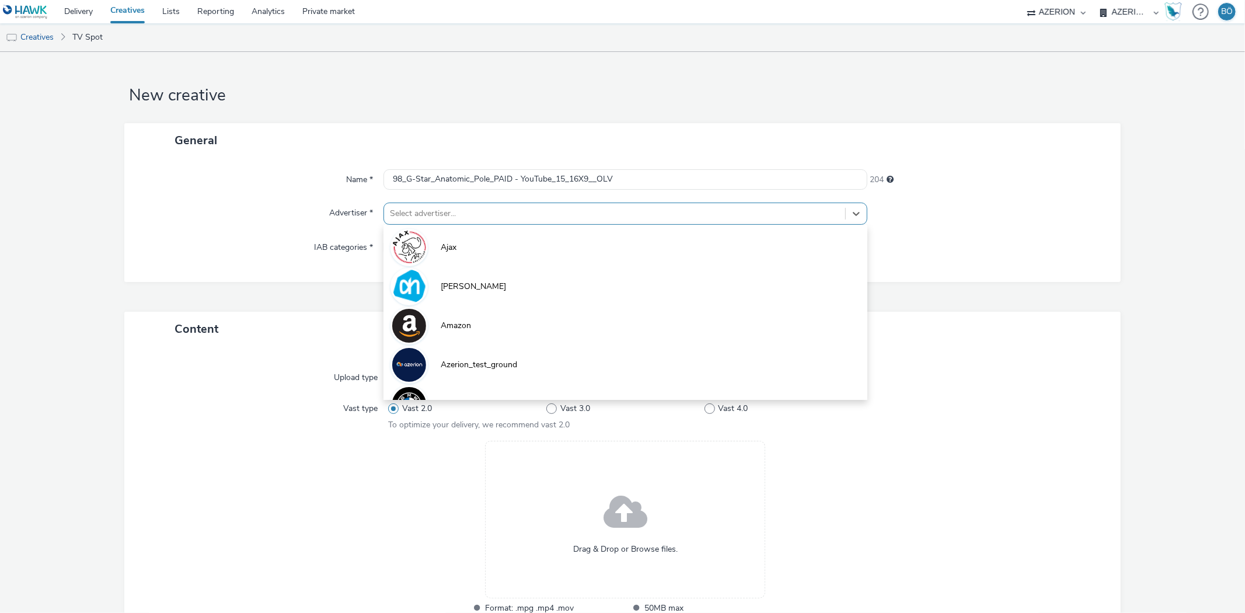
click at [446, 218] on div at bounding box center [614, 214] width 449 height 14
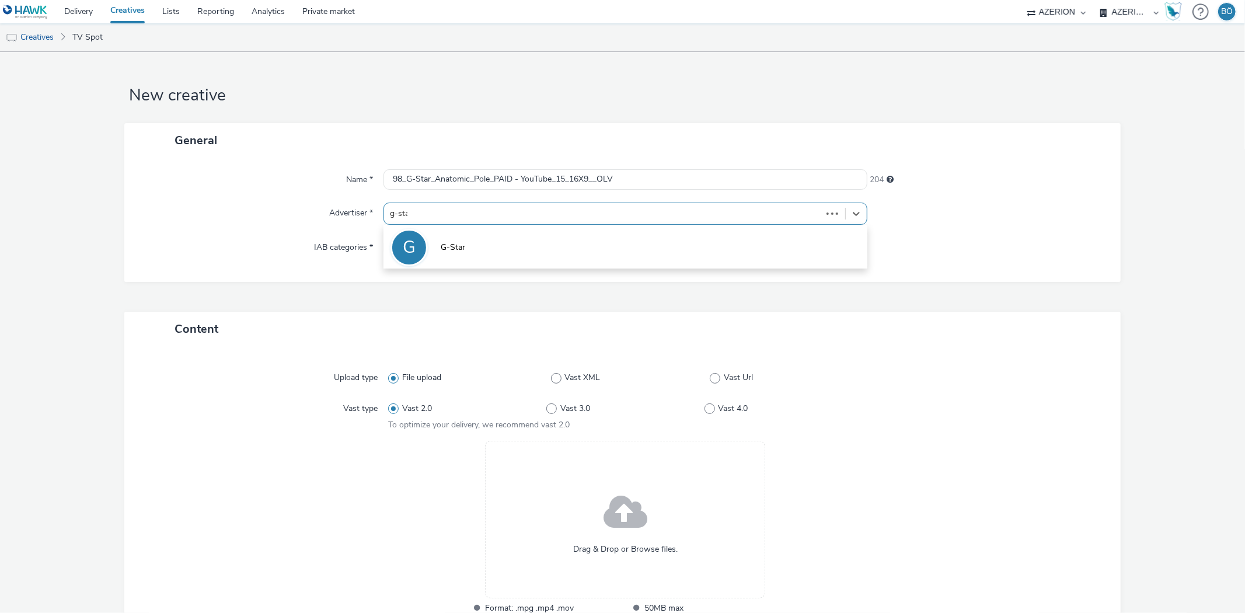
type input "g-star"
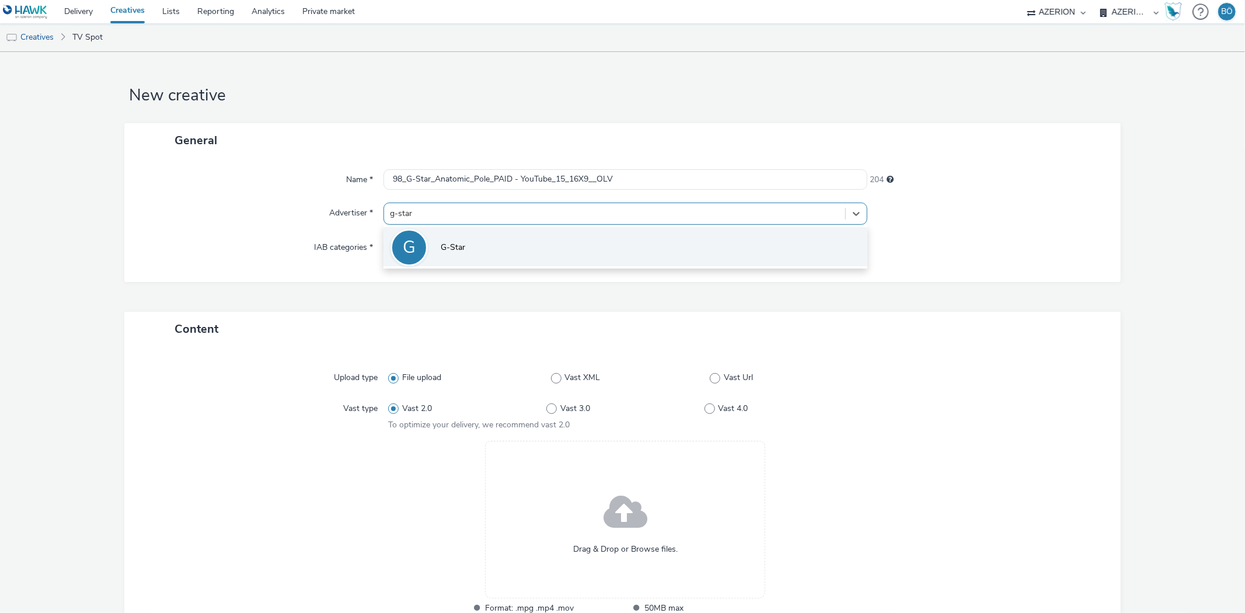
click at [441, 247] on span "G-Star" at bounding box center [453, 248] width 25 height 12
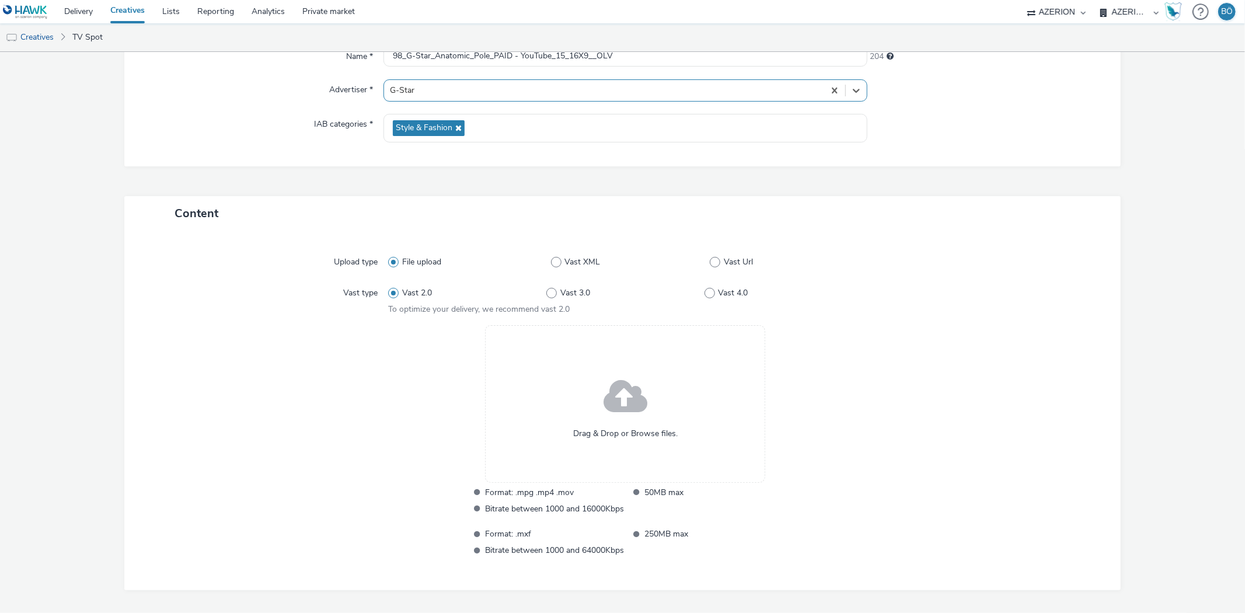
scroll to position [130, 0]
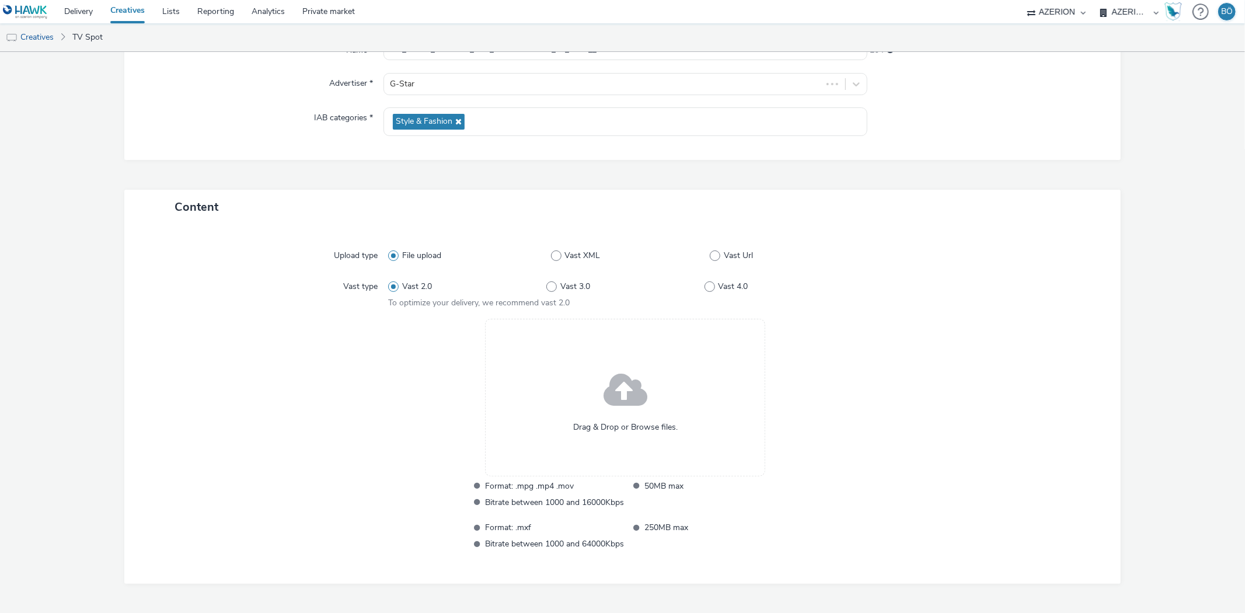
click at [605, 421] on span "Drag & Drop or Browse files." at bounding box center [625, 427] width 104 height 12
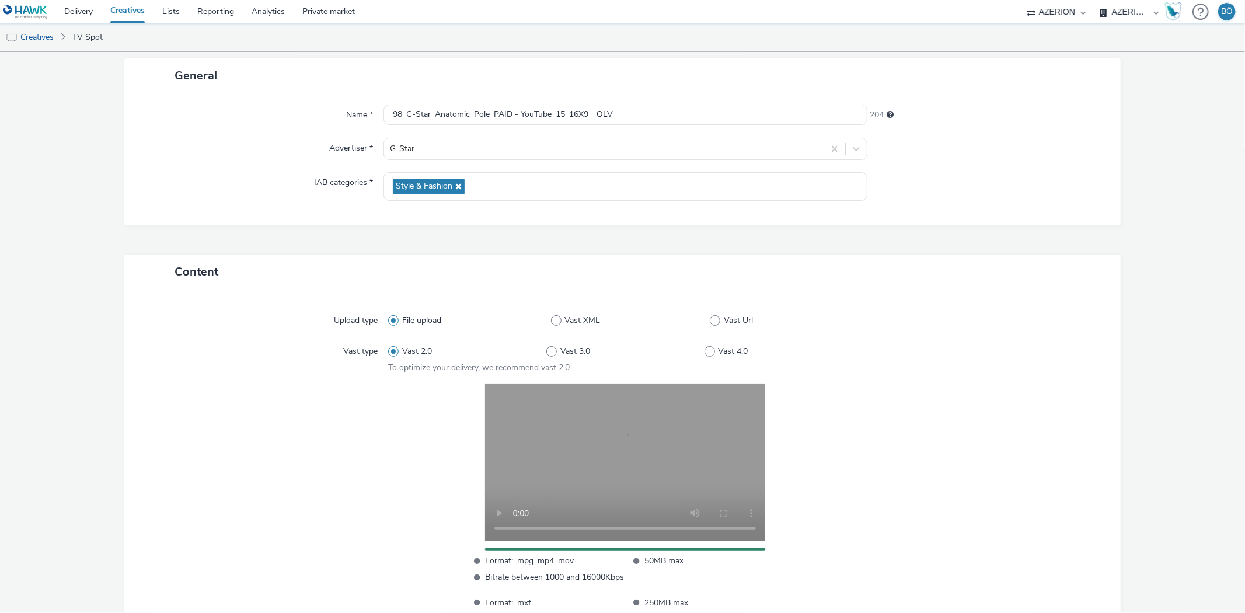
scroll to position [167, 0]
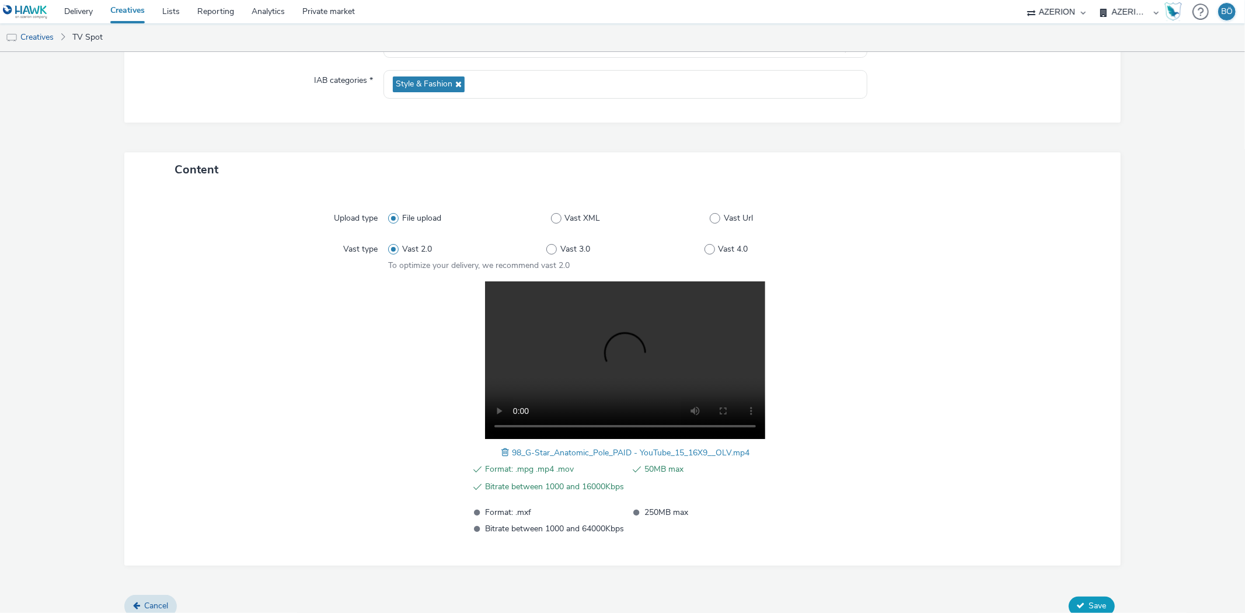
click at [1083, 596] on button "Save" at bounding box center [1092, 605] width 46 height 19
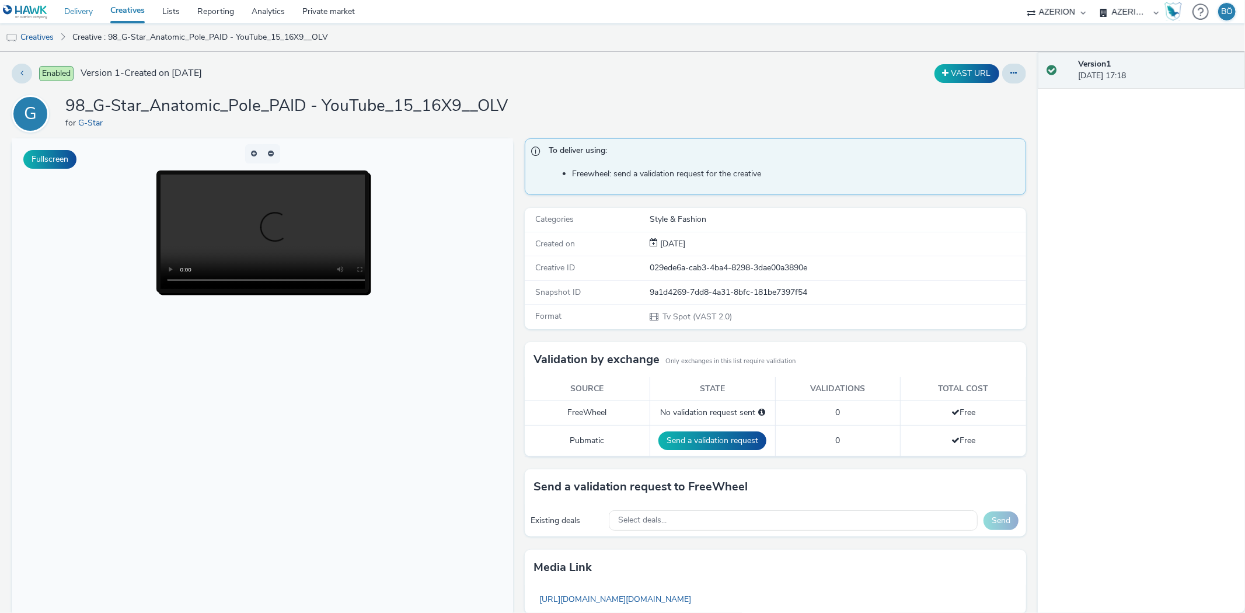
click at [82, 19] on link "Delivery" at bounding box center [78, 11] width 46 height 23
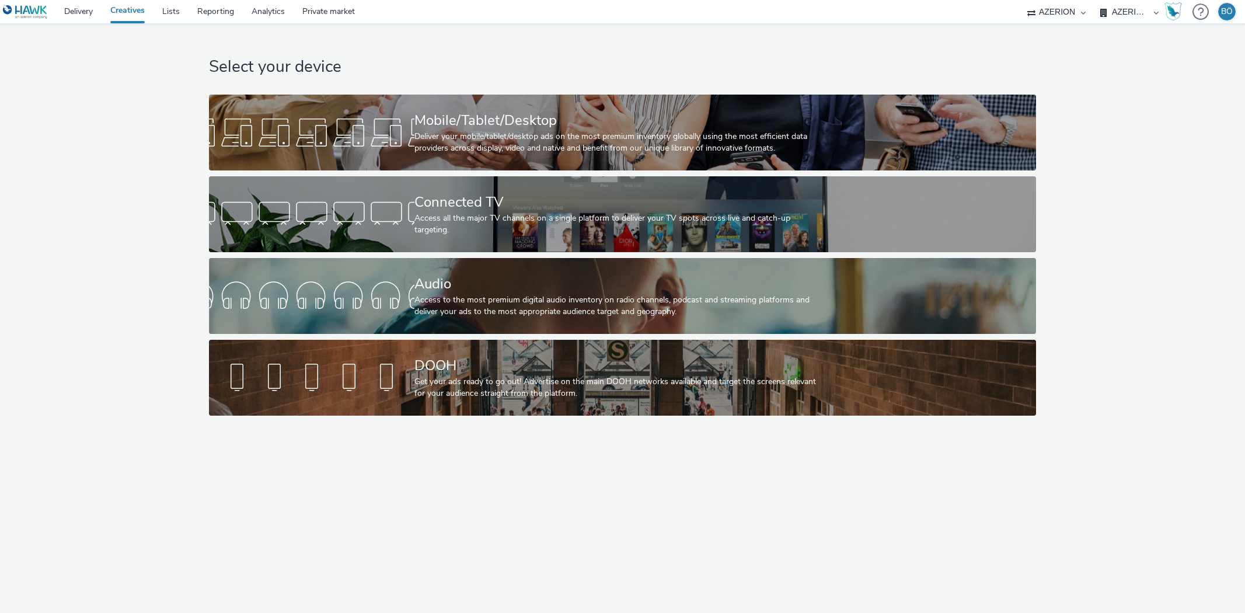
select select "ac009755-aa48-4799-8050-7a339a378eb8"
select select "a1f58486-1528-4f8c-8610-e1cdd7553bc1"
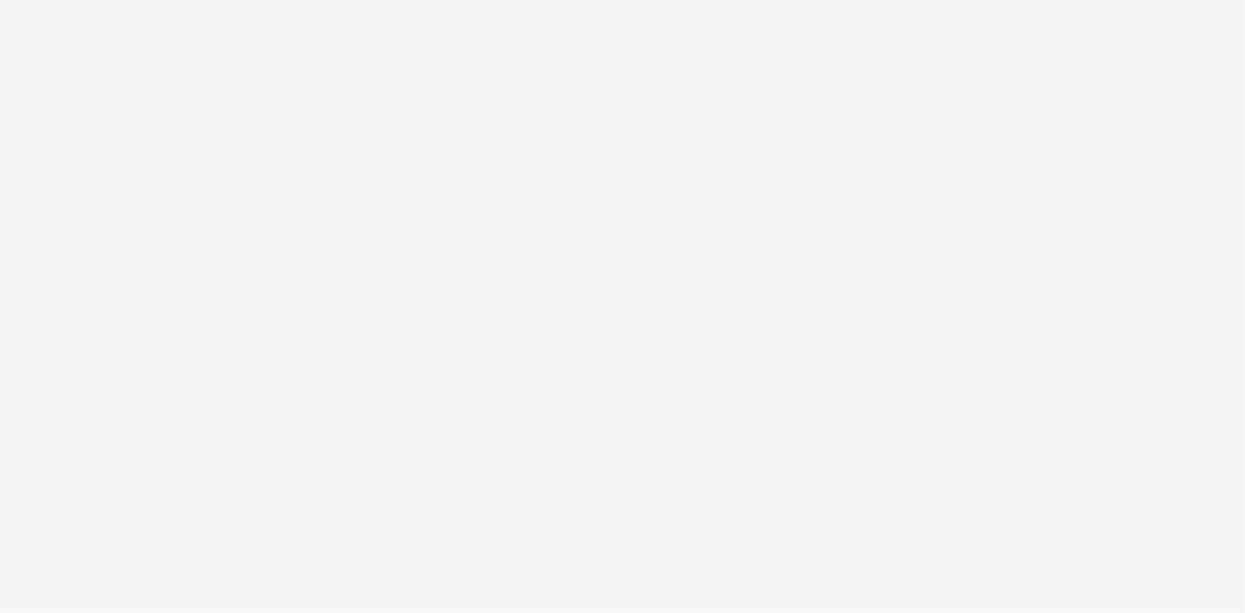
select select "ac009755-aa48-4799-8050-7a339a378eb8"
select select "a1f58486-1528-4f8c-8610-e1cdd7553bc1"
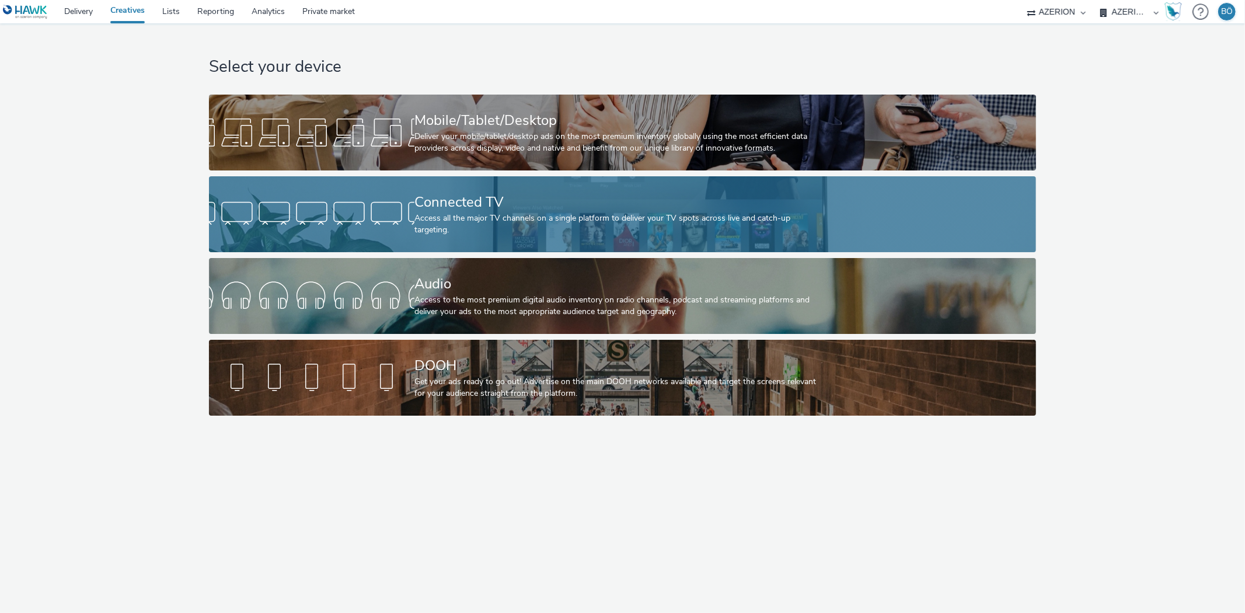
click at [414, 197] on div at bounding box center [311, 214] width 205 height 37
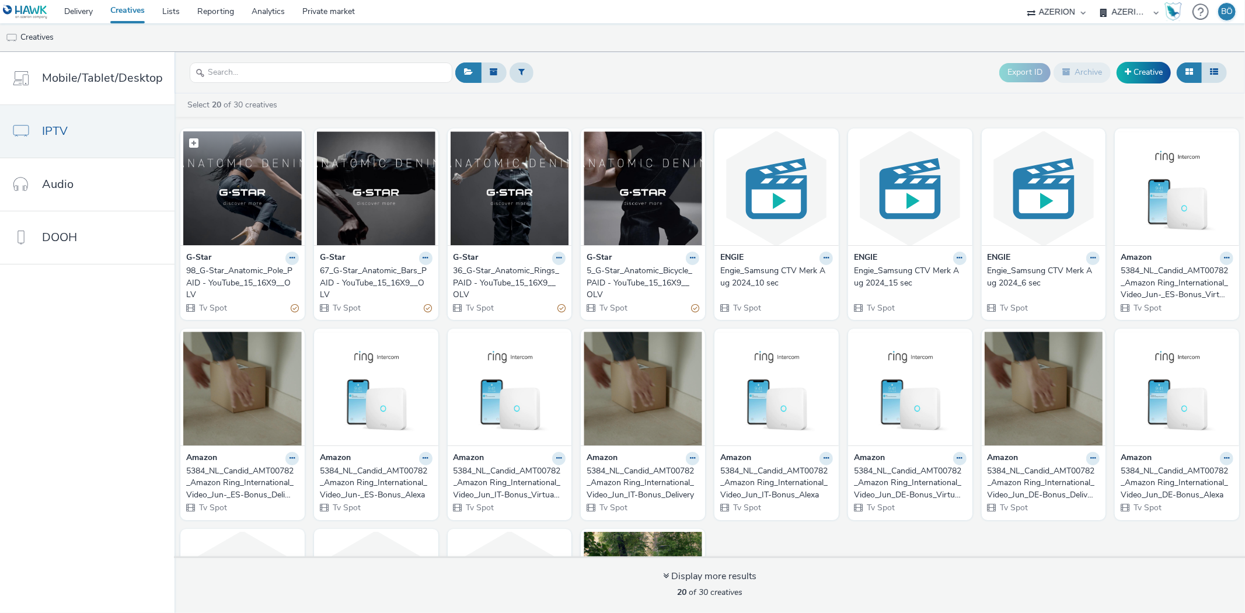
click at [252, 245] on img at bounding box center [242, 188] width 118 height 114
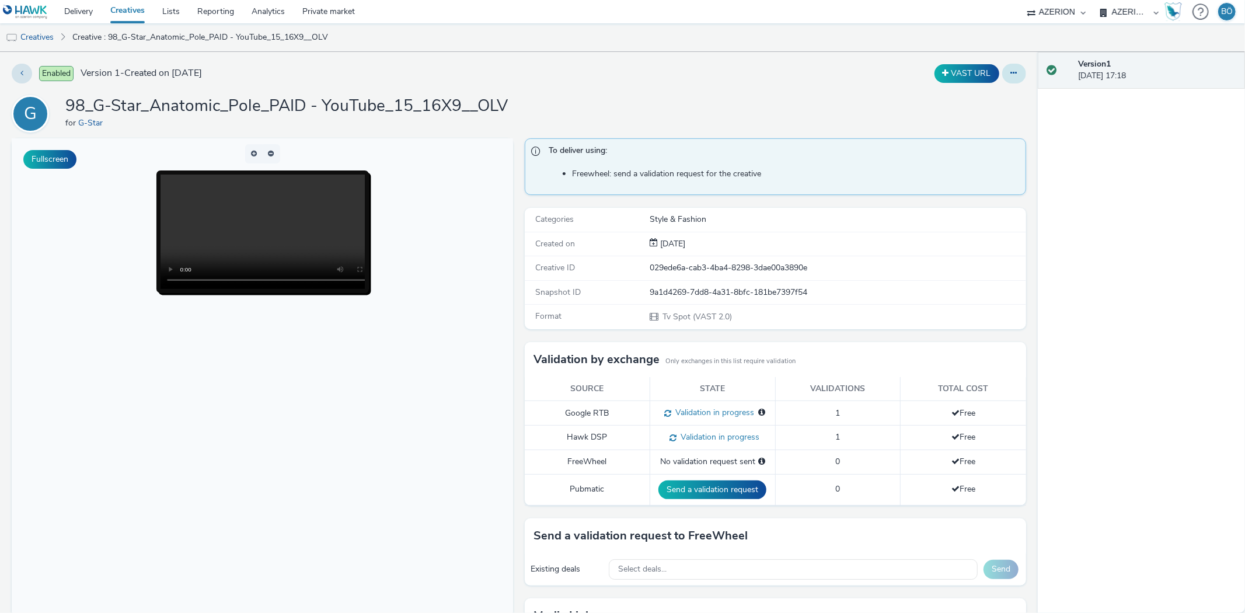
click at [1002, 78] on button at bounding box center [1014, 74] width 24 height 20
click at [969, 92] on link "Edit" at bounding box center [982, 96] width 88 height 23
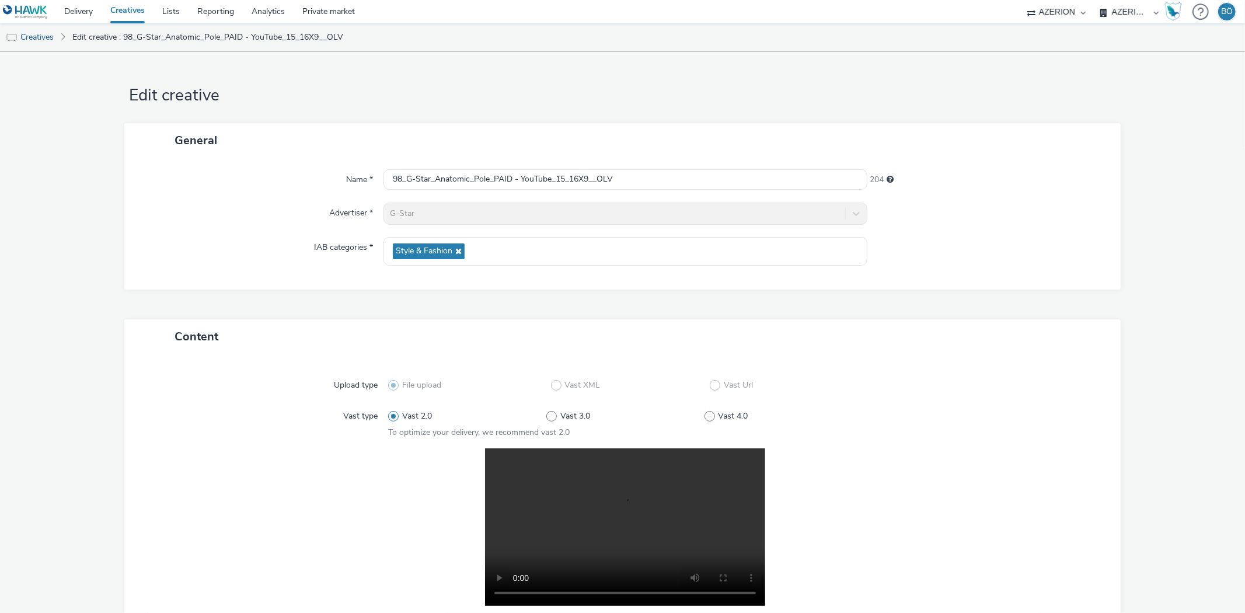
scroll to position [178, 0]
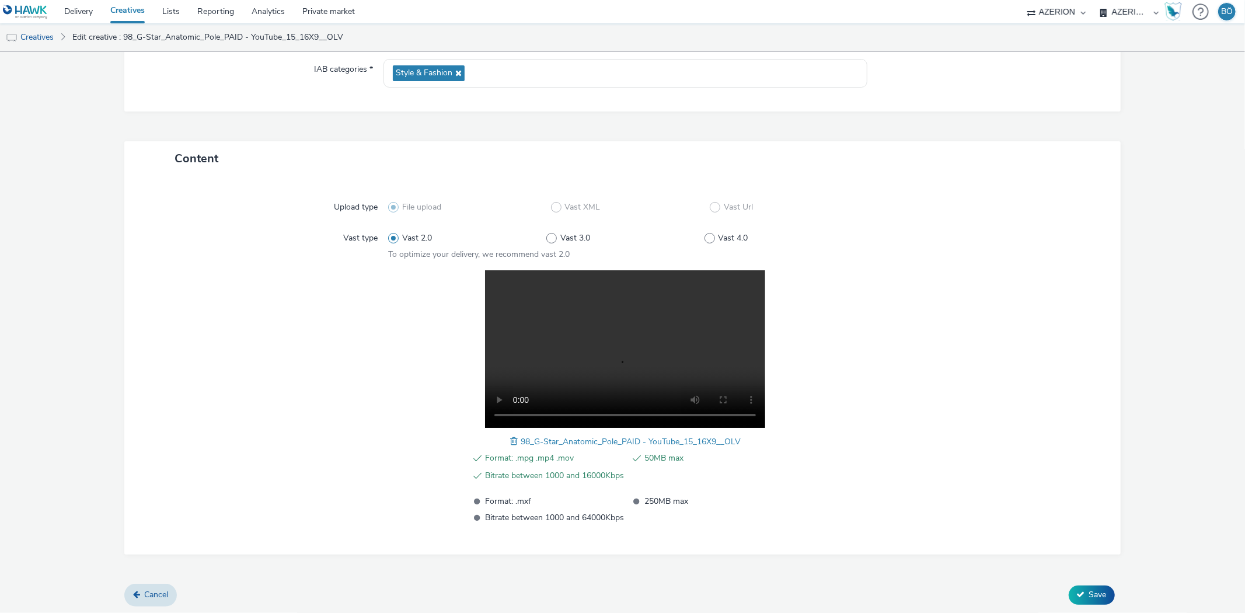
click at [232, 176] on div "Upload type File upload Vast XML Vast Url Vast type Vast 2.0 Vast 3.0 Vast 4.0 …" at bounding box center [622, 365] width 996 height 379
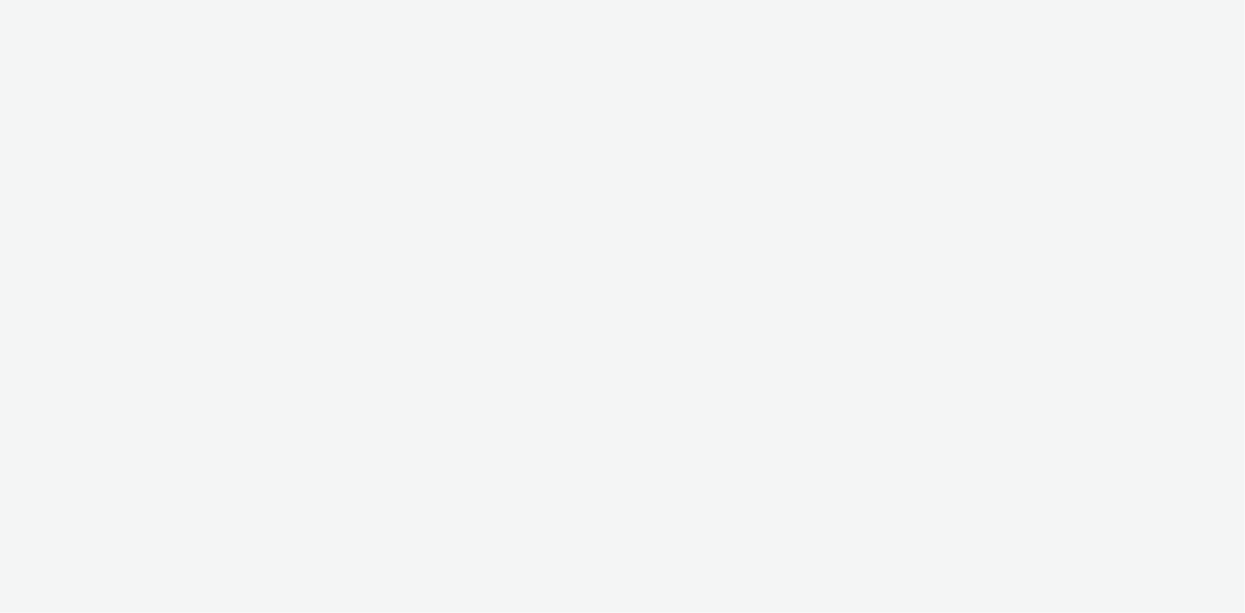
select select "ac009755-aa48-4799-8050-7a339a378eb8"
select select "a1f58486-1528-4f8c-8610-e1cdd7553bc1"
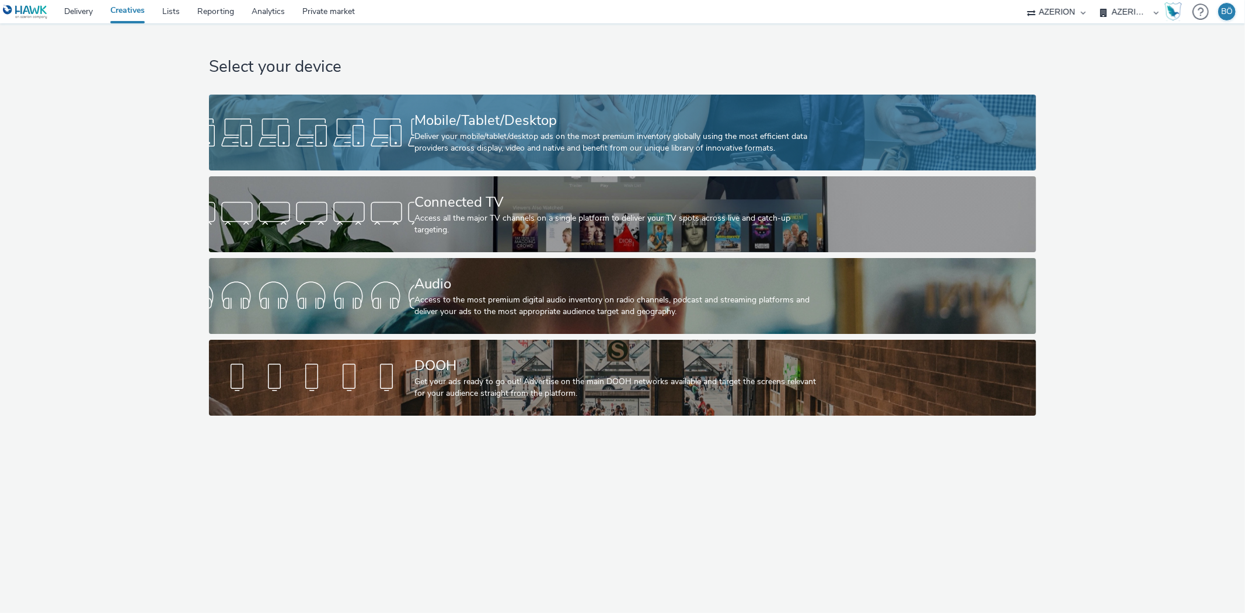
click at [522, 123] on div "Mobile/Tablet/Desktop" at bounding box center [619, 120] width 411 height 20
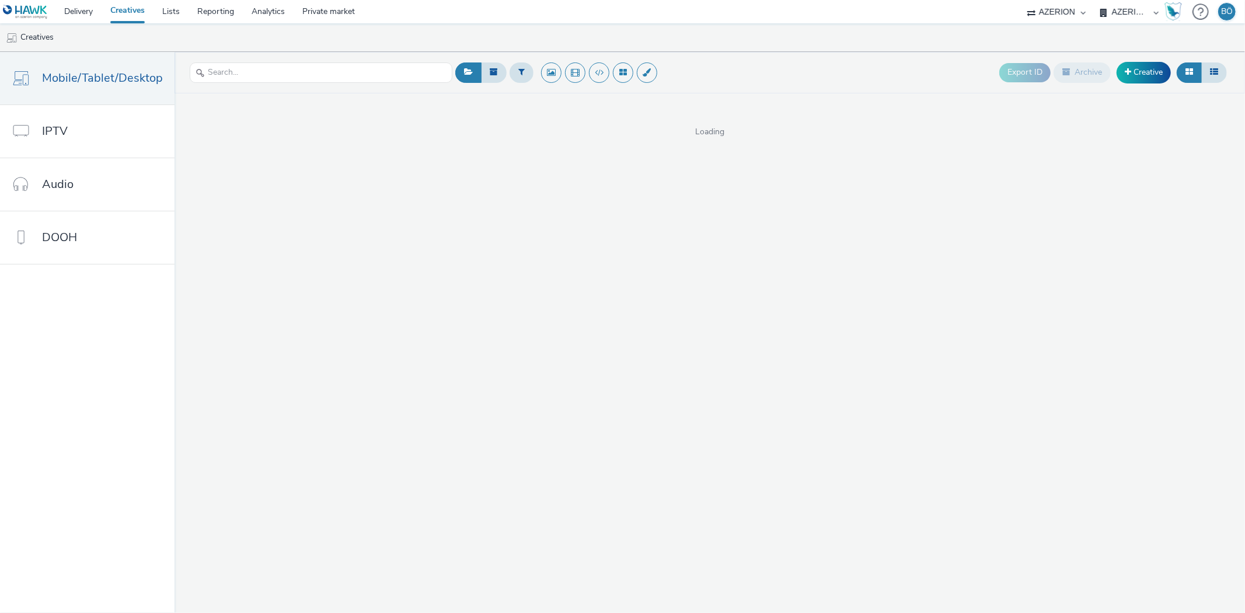
click at [1144, 15] on select "AZERION AZERION APAC AZERION AUSTRIA AZERION BEL - ADEXPERTS AZERION BRAZIL AZE…" at bounding box center [1129, 11] width 70 height 23
click at [1156, 72] on link "Creative" at bounding box center [1143, 72] width 54 height 21
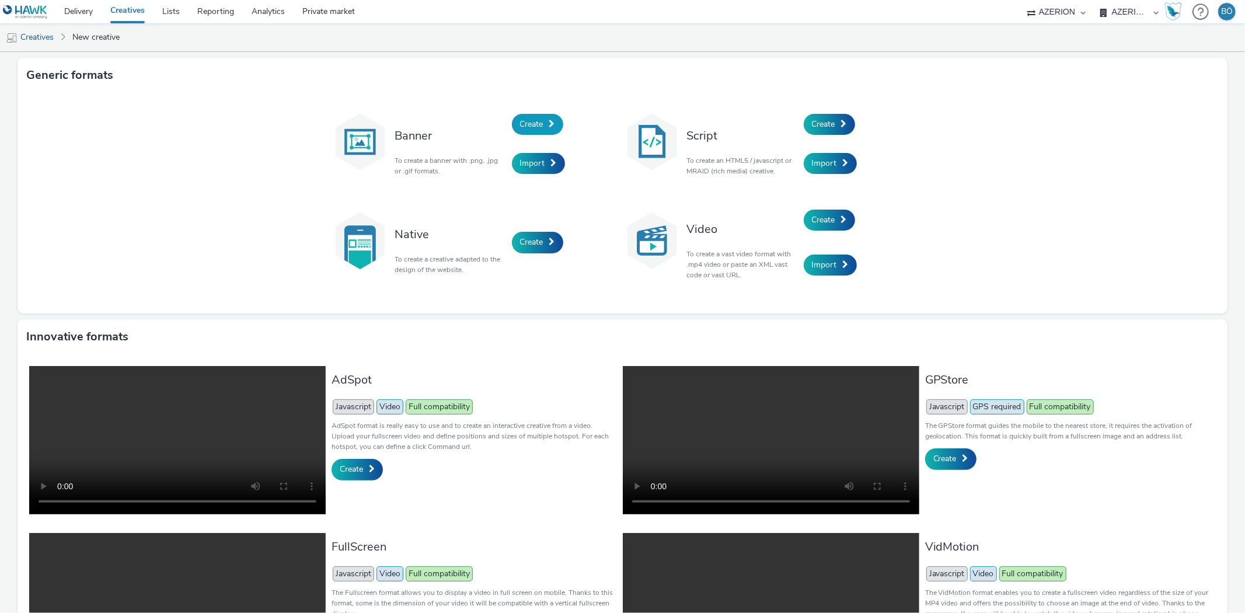
click at [534, 121] on span "Create" at bounding box center [531, 123] width 23 height 11
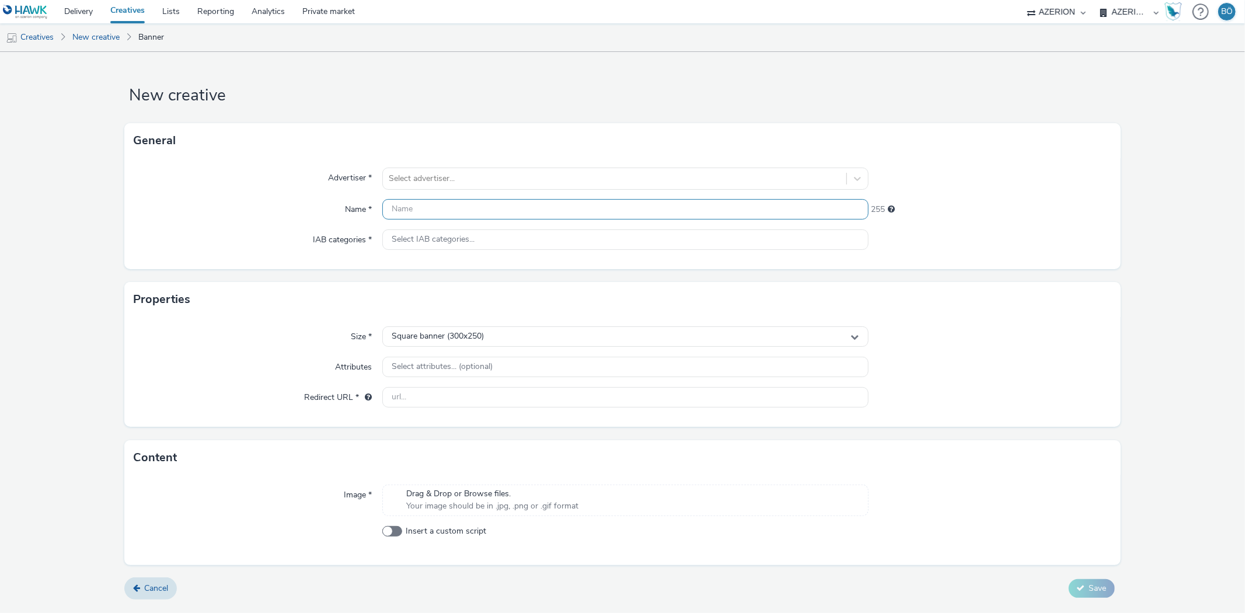
click at [498, 211] on input "text" at bounding box center [625, 209] width 486 height 20
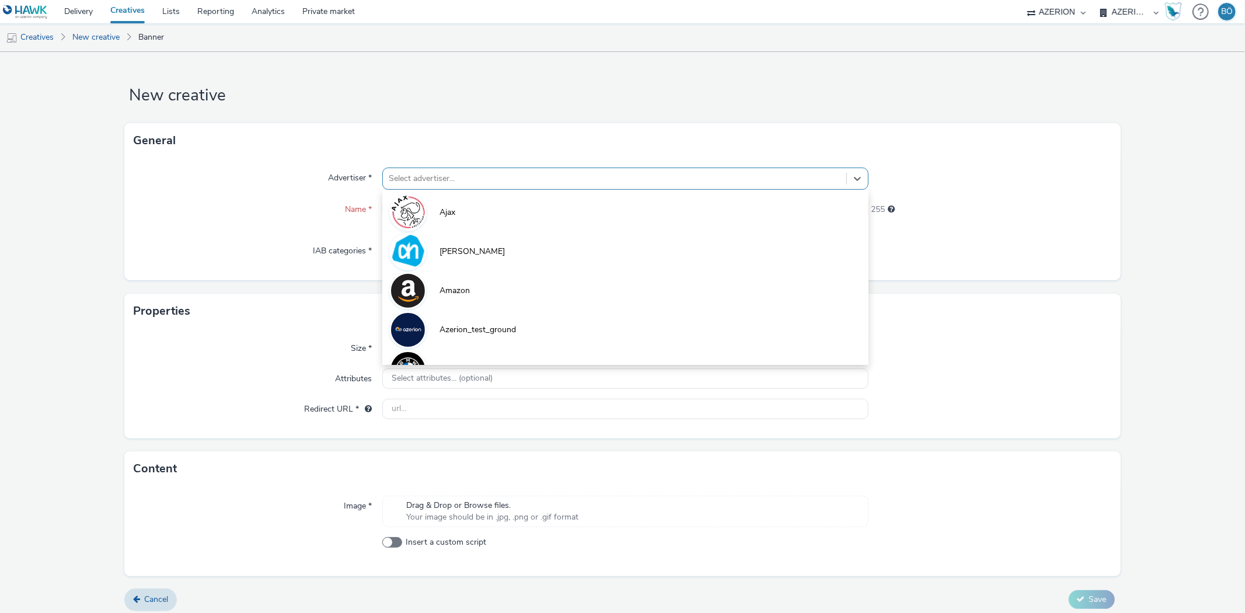
click at [497, 182] on div at bounding box center [614, 179] width 451 height 14
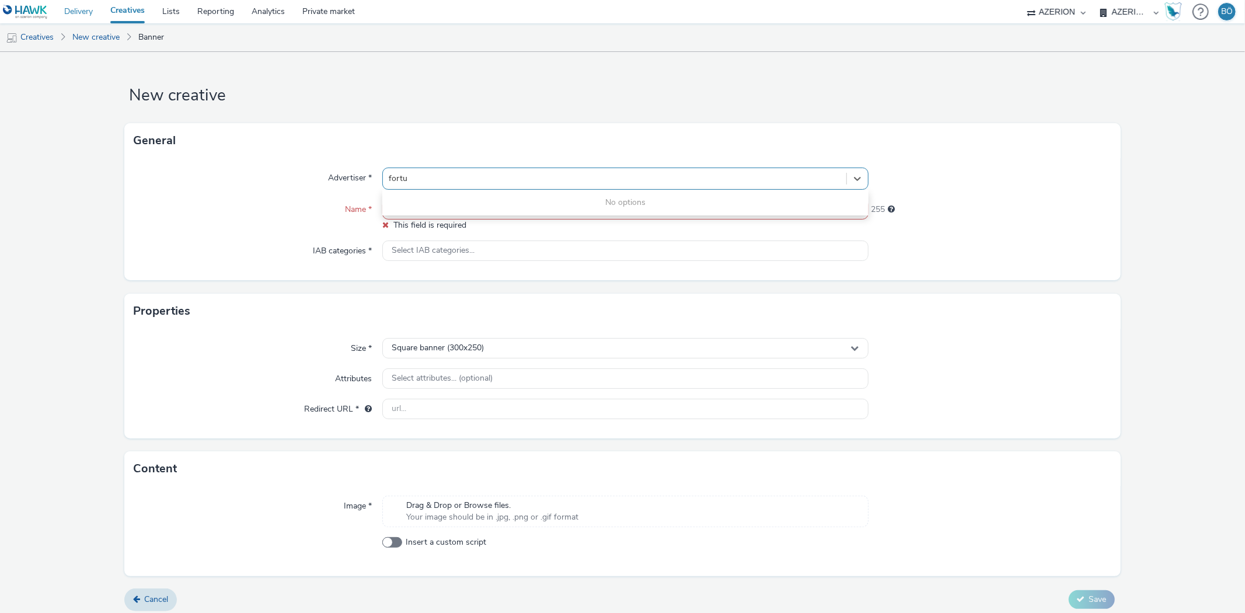
type input "fortu"
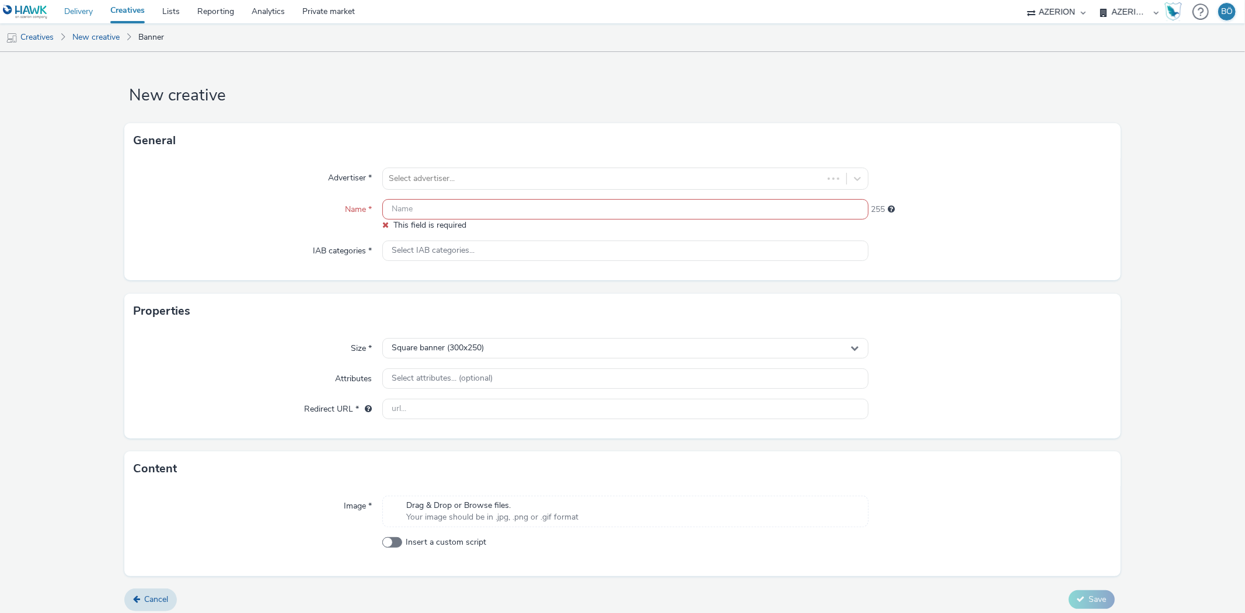
click at [79, 13] on link "Delivery" at bounding box center [78, 11] width 46 height 23
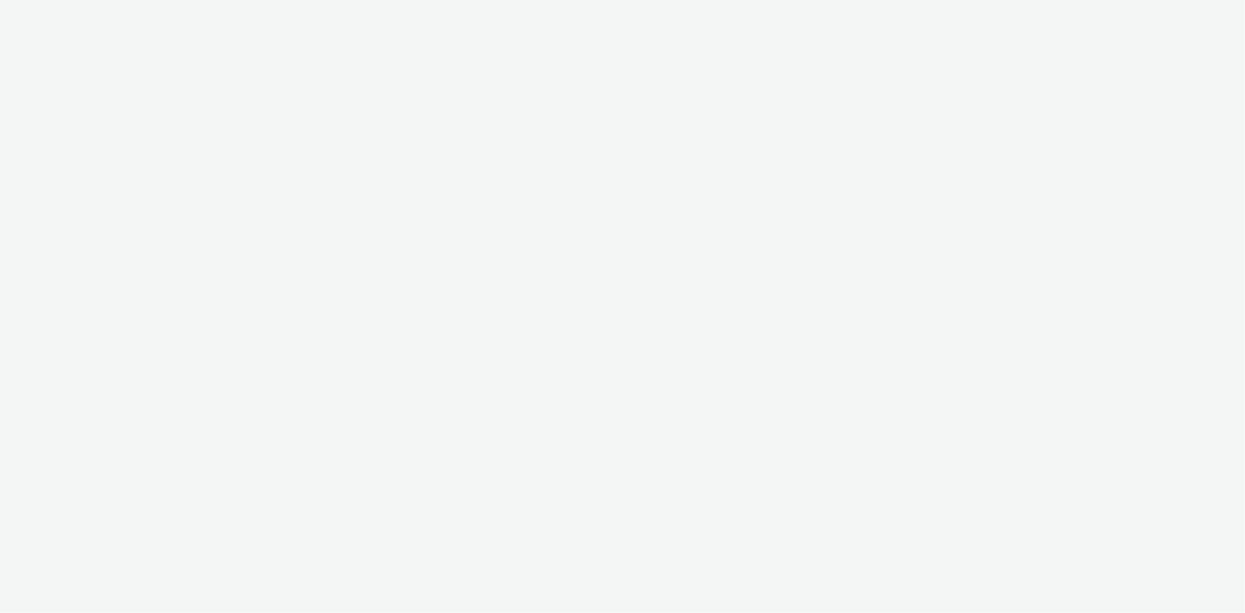
select select "ac009755-aa48-4799-8050-7a339a378eb8"
select select "a1f58486-1528-4f8c-8610-e1cdd7553bc1"
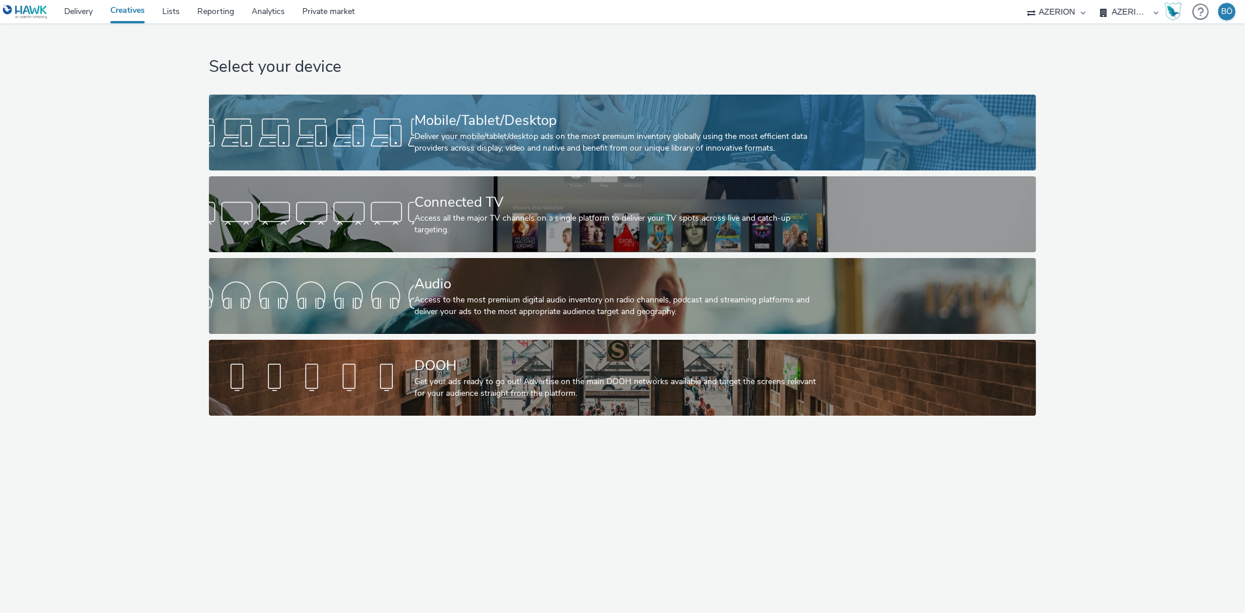
click at [807, 130] on div "Mobile/Tablet/Desktop" at bounding box center [619, 120] width 411 height 20
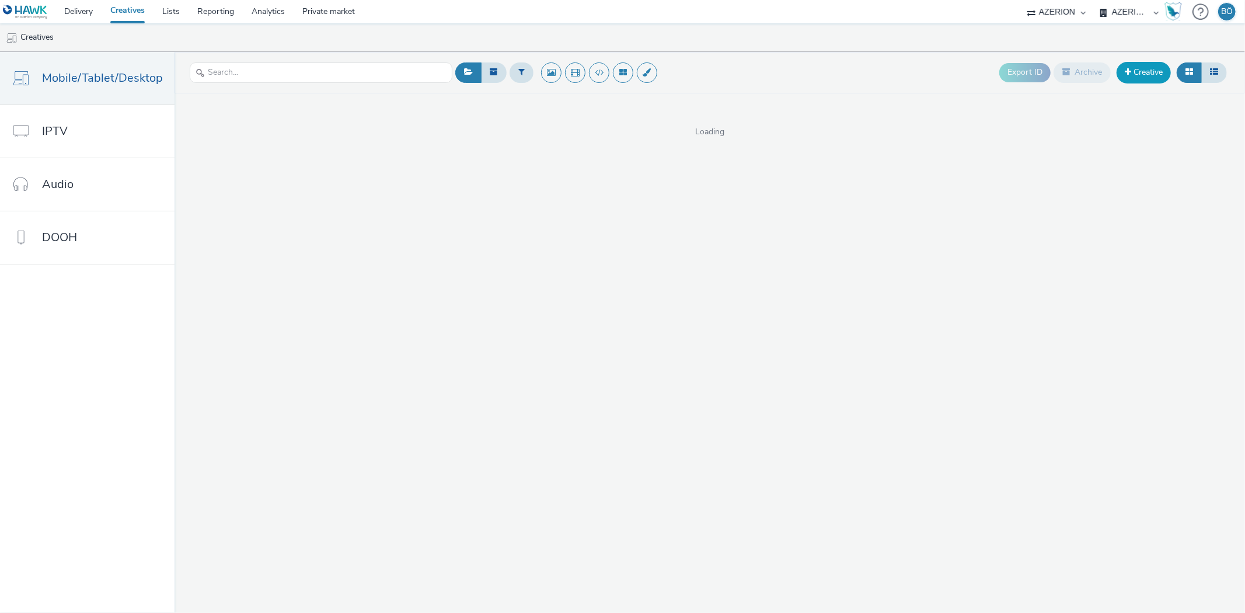
click at [1132, 79] on link "Creative" at bounding box center [1143, 72] width 54 height 21
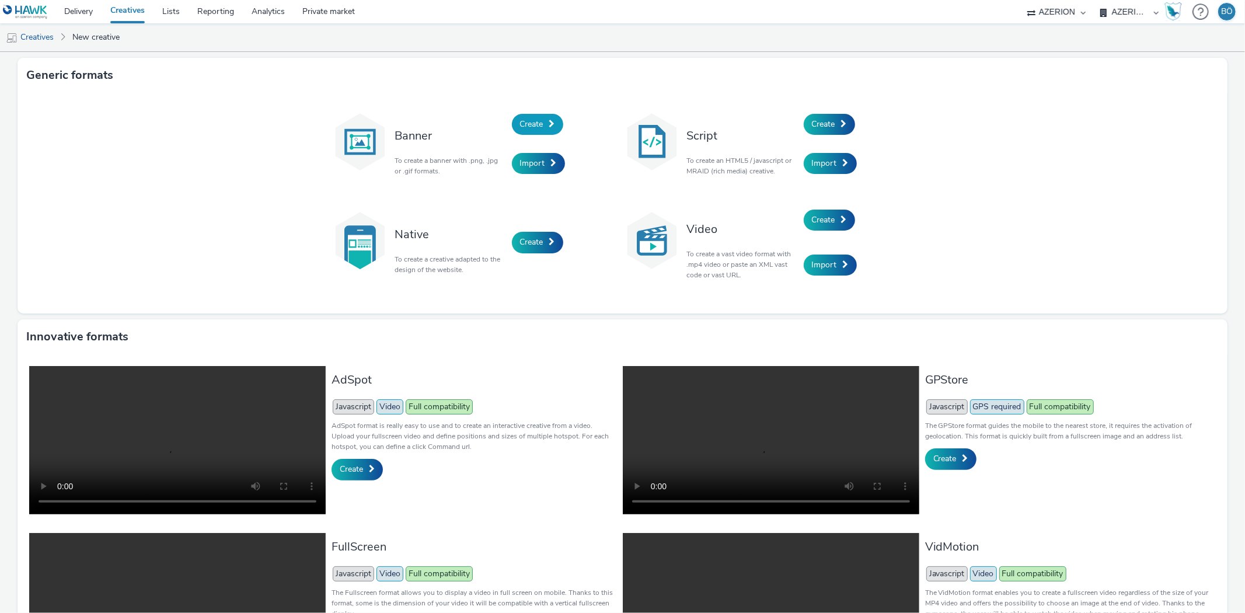
click at [535, 126] on span "Create" at bounding box center [531, 123] width 23 height 11
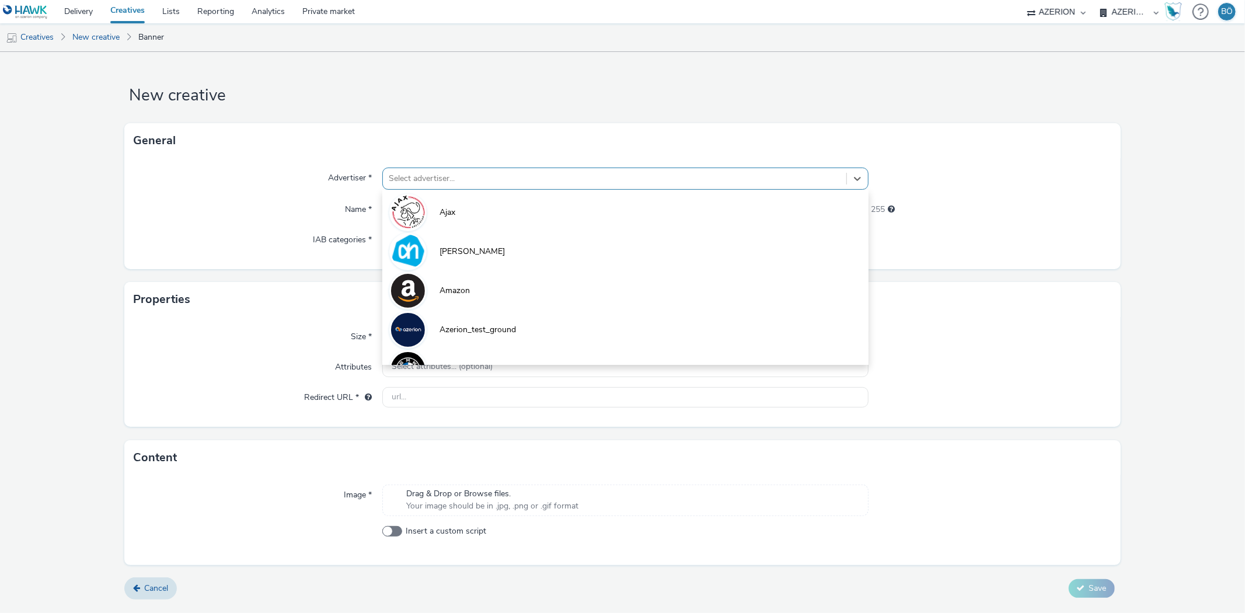
click at [505, 182] on div at bounding box center [614, 179] width 451 height 14
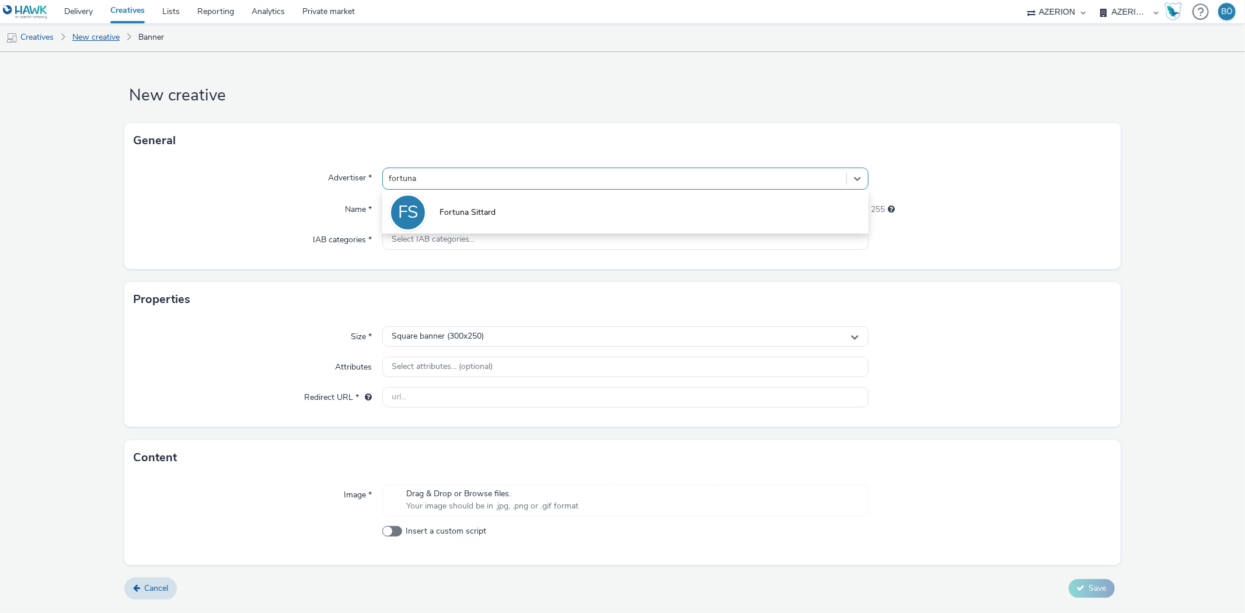
type input "fortuna"
click at [74, 32] on link "New creative" at bounding box center [96, 37] width 59 height 28
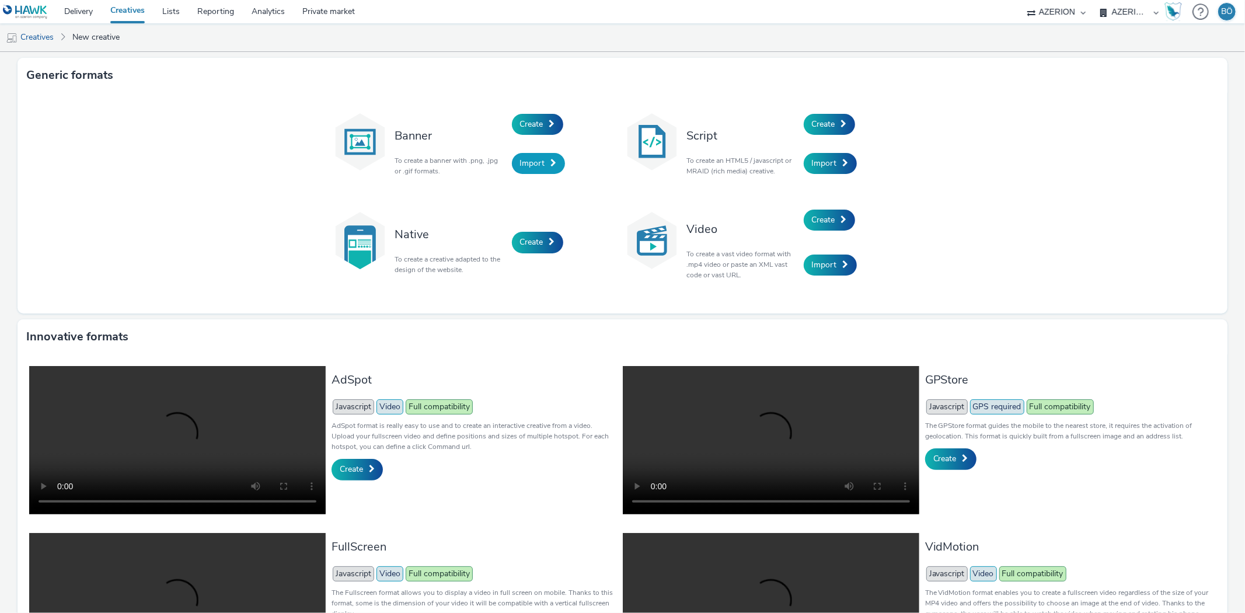
click at [543, 172] on div "Import" at bounding box center [567, 164] width 111 height 40
click at [543, 169] on link "Import" at bounding box center [538, 163] width 53 height 21
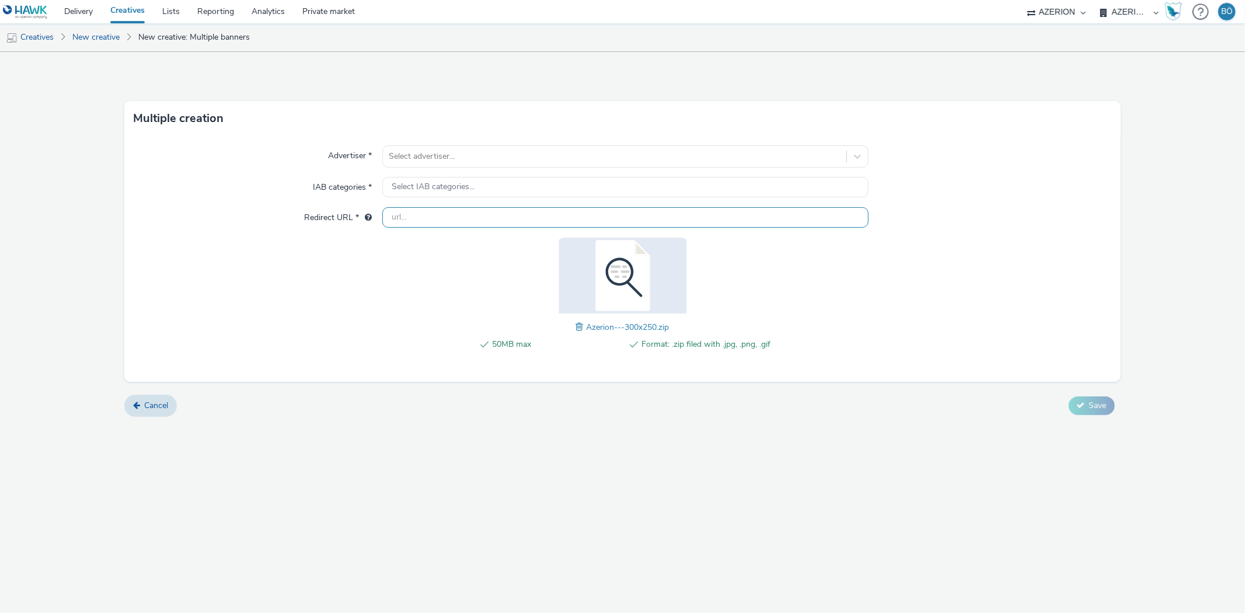
click at [469, 207] on input "text" at bounding box center [625, 217] width 486 height 20
paste input "[DOMAIN_NAME]"
type input "[DOMAIN_NAME]"
click at [481, 190] on div "Select IAB categories..." at bounding box center [625, 187] width 486 height 20
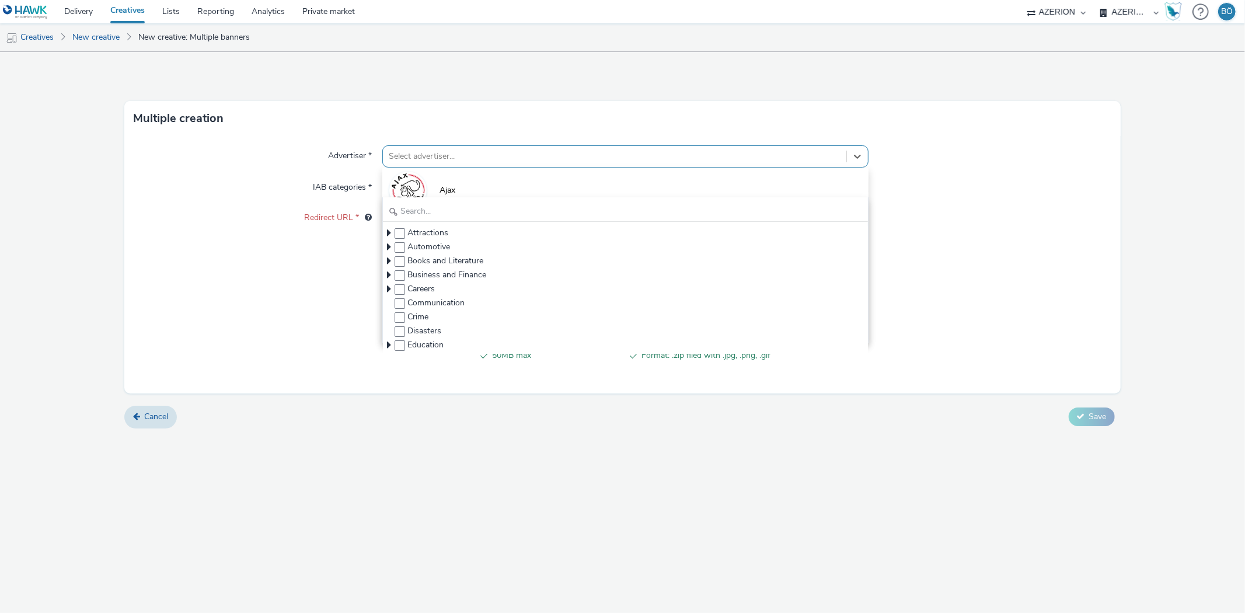
click at [466, 151] on div at bounding box center [614, 156] width 451 height 14
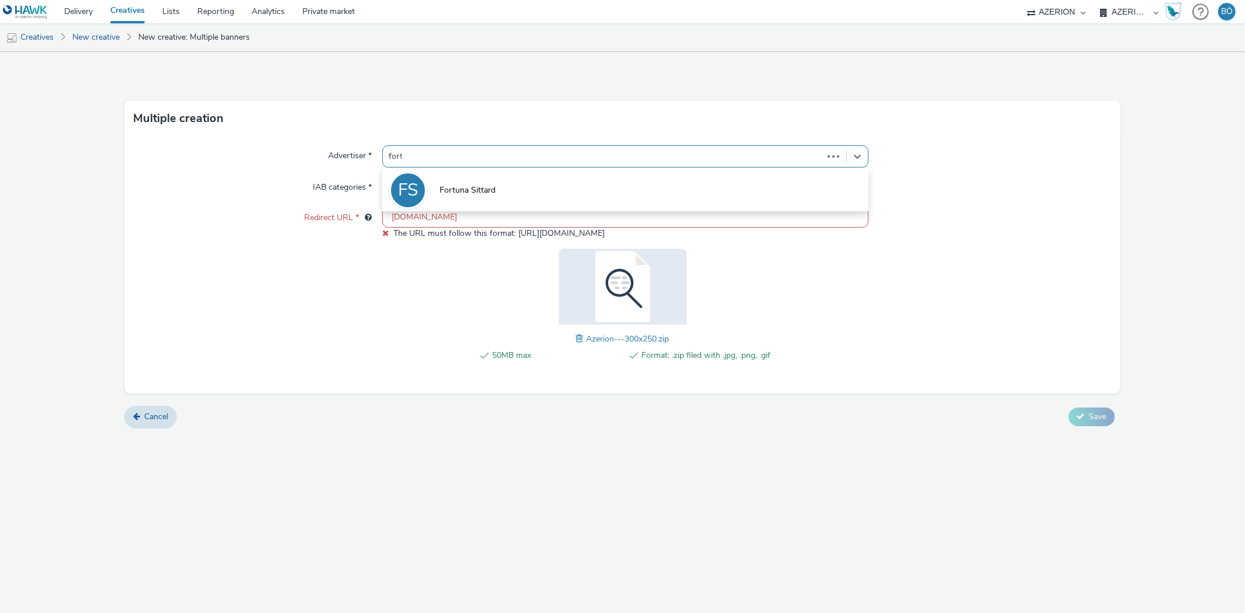
type input "fortu"
click at [510, 177] on li "[PERSON_NAME] Sittard" at bounding box center [625, 189] width 486 height 39
type input "http://ticketshop.fortunasittard.nl"
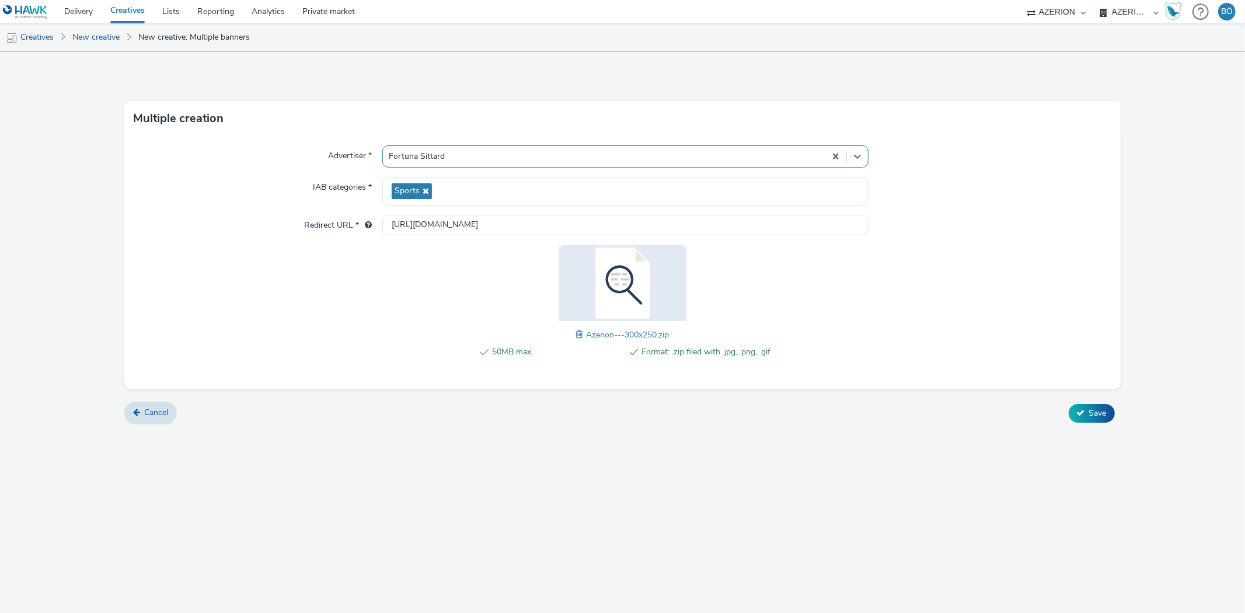
click at [349, 323] on div "Advertiser * option Fortuna Sittard, selected. Select is focused ,type to refin…" at bounding box center [622, 262] width 996 height 253
click at [848, 469] on div "Multiple creation Advertiser * Fortuna Sittard IAB categories * Sports Redirect…" at bounding box center [622, 332] width 1245 height 561
click at [1090, 410] on span "Save" at bounding box center [1098, 412] width 18 height 11
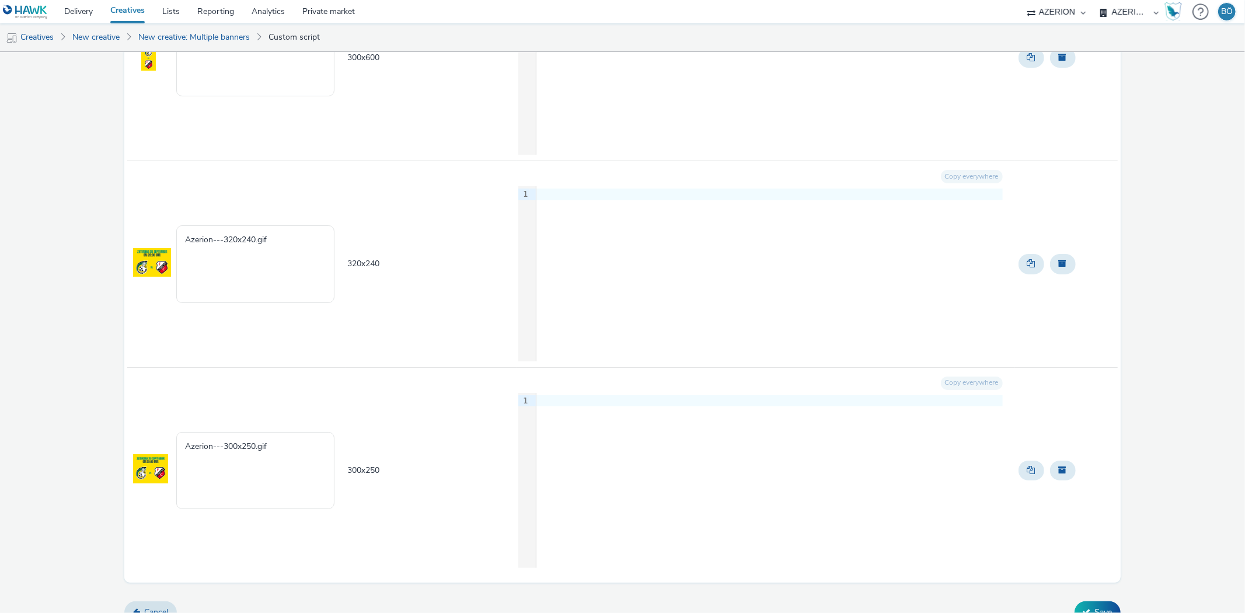
scroll to position [243, 0]
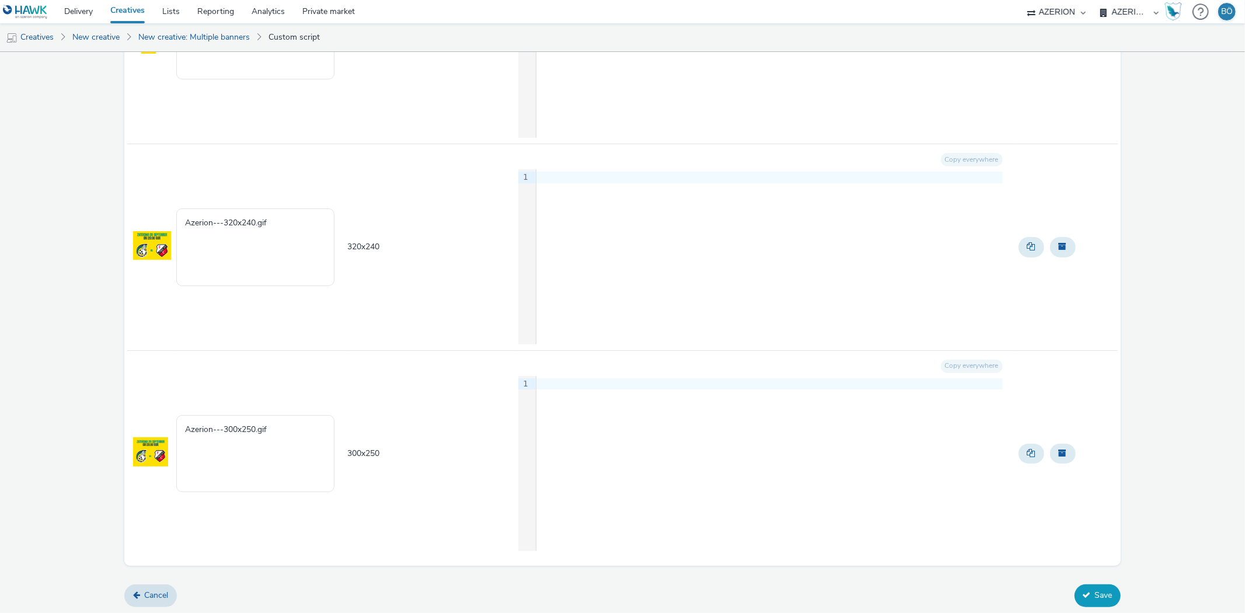
click at [1083, 591] on button "Save" at bounding box center [1097, 595] width 46 height 22
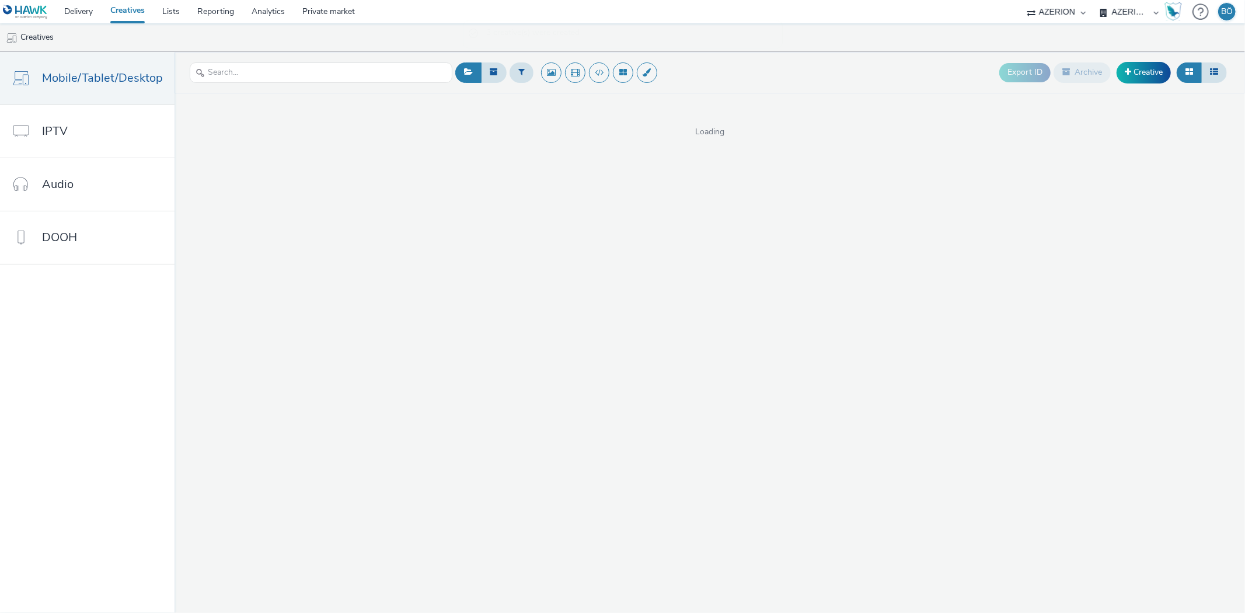
drag, startPoint x: 574, startPoint y: 203, endPoint x: 271, endPoint y: 65, distance: 332.7
click at [574, 203] on div "Export ID Archive Creative Loading" at bounding box center [710, 332] width 1070 height 561
click at [95, 16] on link "Delivery" at bounding box center [78, 11] width 46 height 23
